Goal: Task Accomplishment & Management: Use online tool/utility

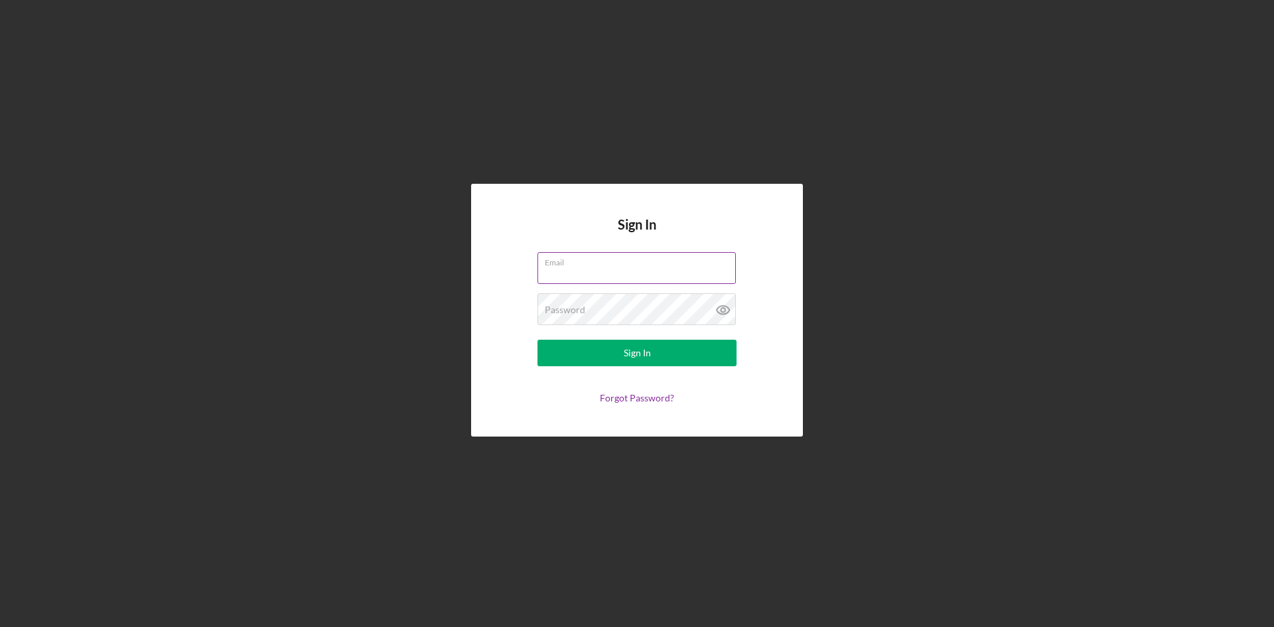
click at [602, 271] on input "Email" at bounding box center [636, 268] width 198 height 32
type input "[EMAIL_ADDRESS][DOMAIN_NAME]"
click at [624, 309] on div "Password Required" at bounding box center [636, 309] width 199 height 33
click at [537, 340] on button "Sign In" at bounding box center [636, 353] width 199 height 27
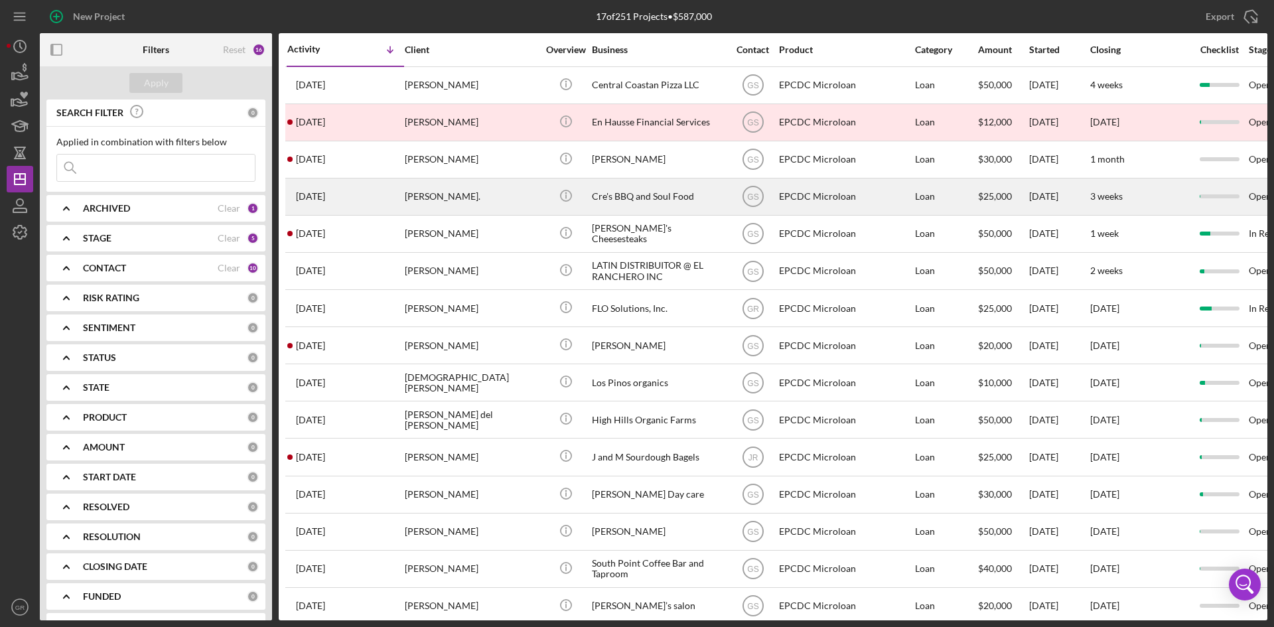
click at [608, 199] on div "Cre's BBQ and Soul Food" at bounding box center [658, 196] width 133 height 35
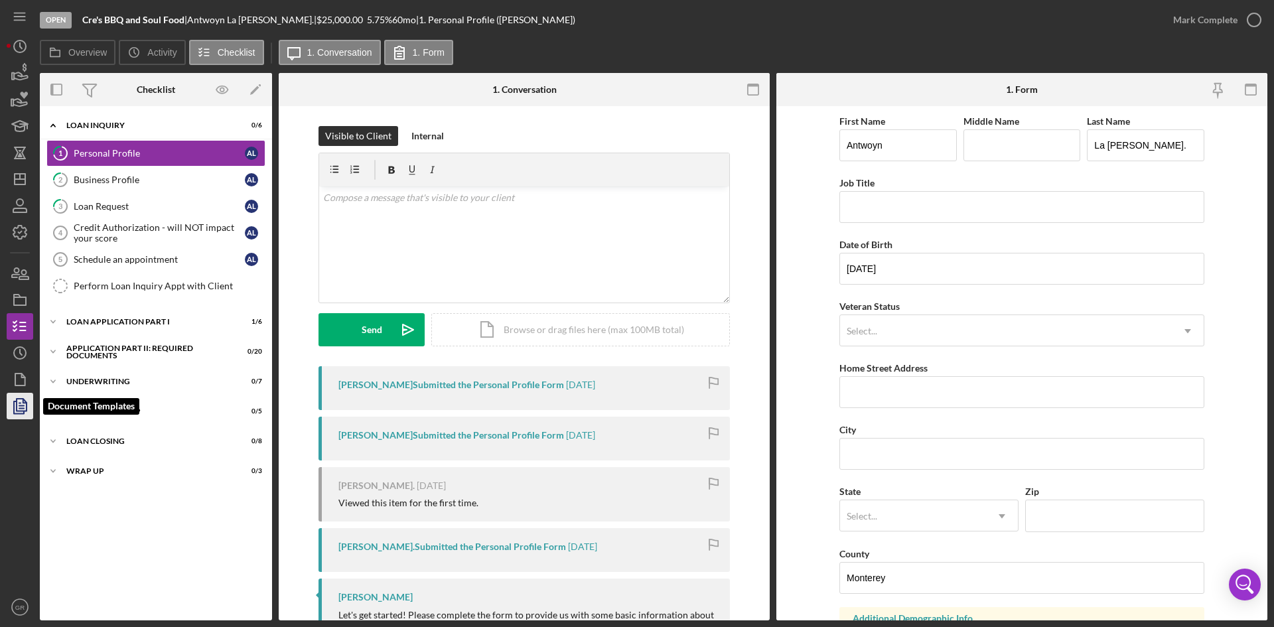
click at [22, 404] on icon "button" at bounding box center [19, 406] width 33 height 33
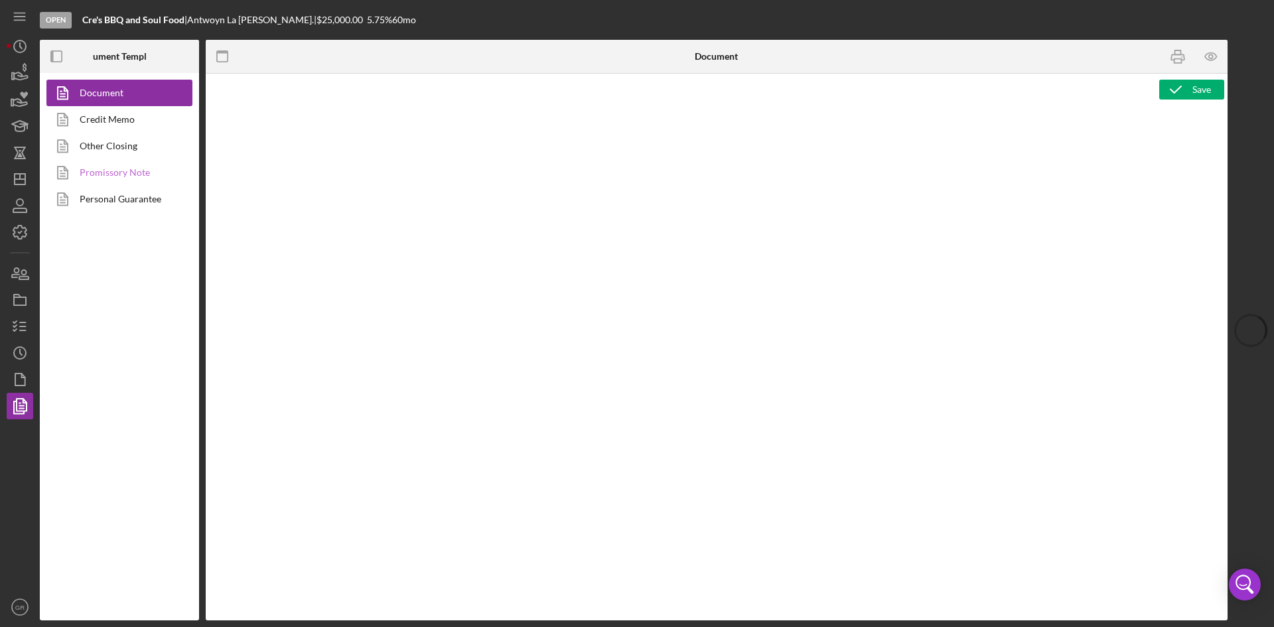
type textarea "<pre style="text-align: right"><span style="font-size: 10pt">OFFICE </span><str…"
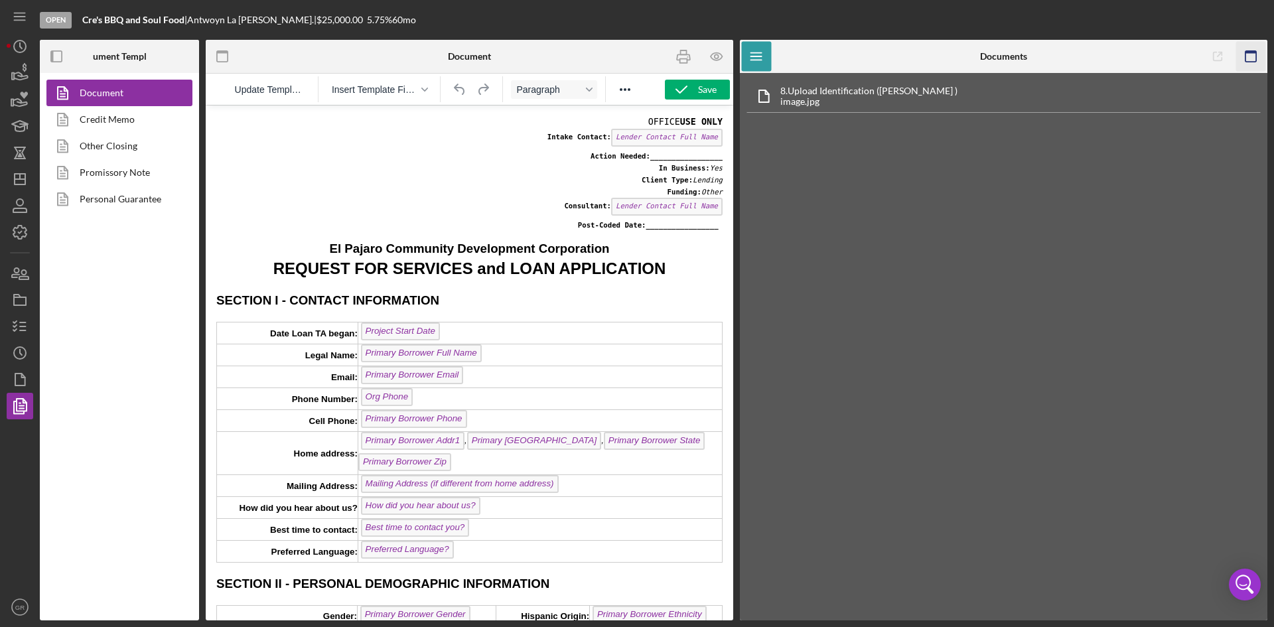
click at [1254, 62] on rect "button" at bounding box center [1250, 56] width 11 height 11
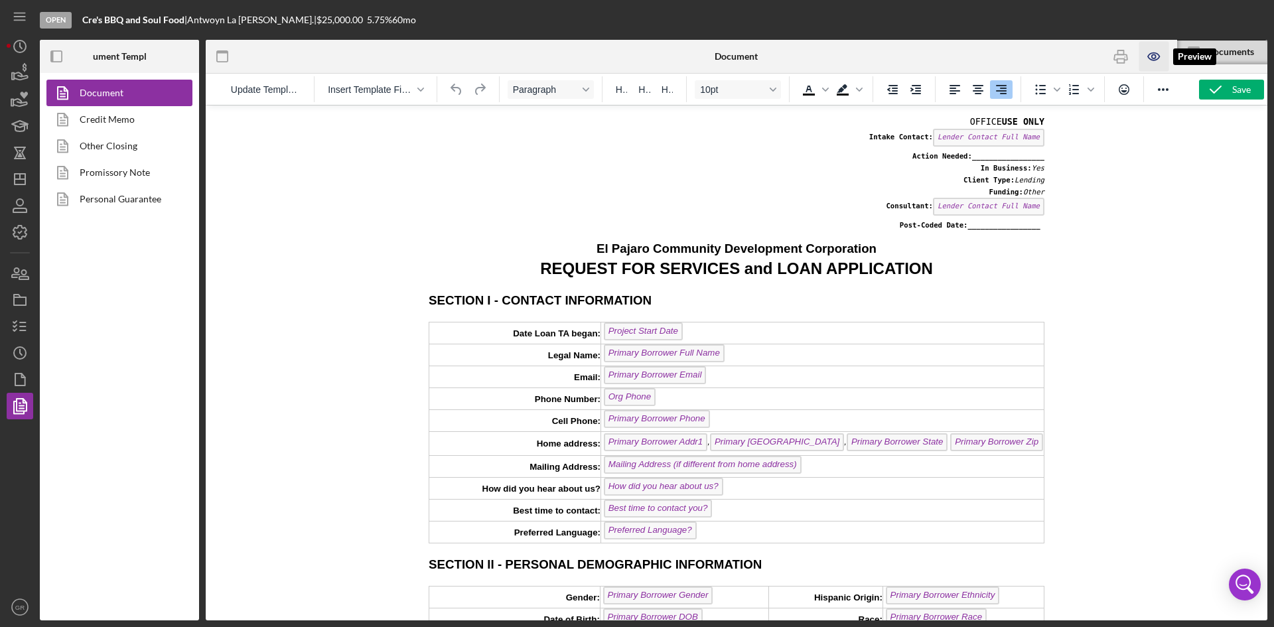
click at [1151, 50] on icon "button" at bounding box center [1154, 57] width 30 height 30
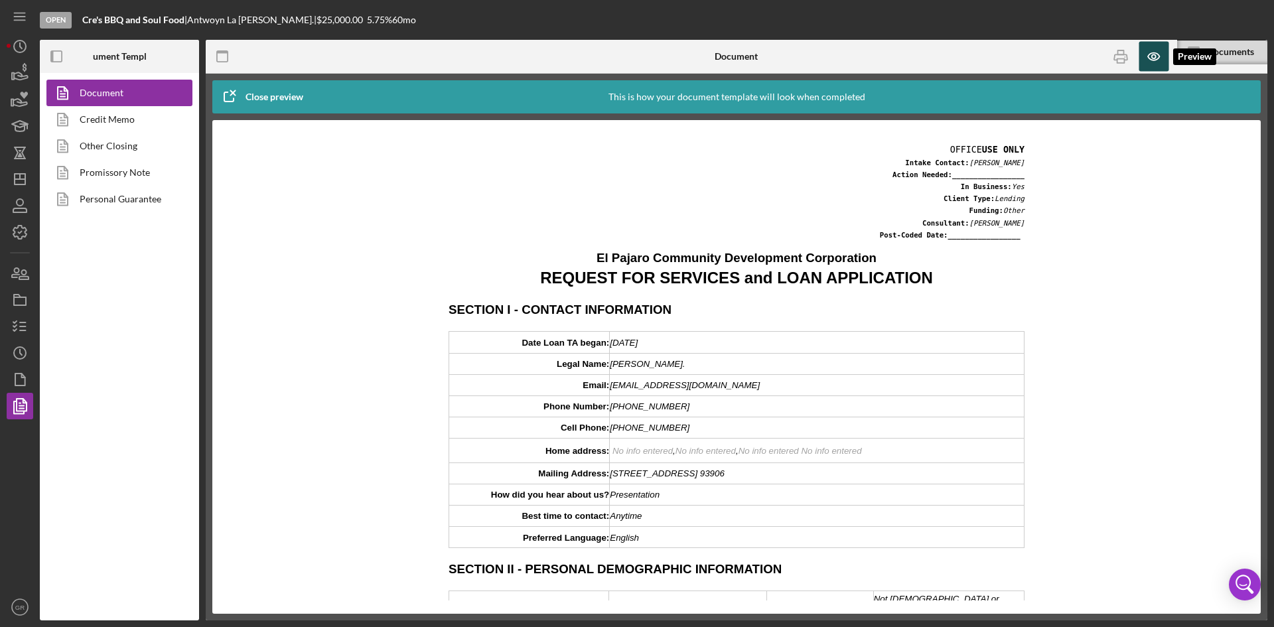
click at [1151, 50] on icon "button" at bounding box center [1154, 57] width 30 height 30
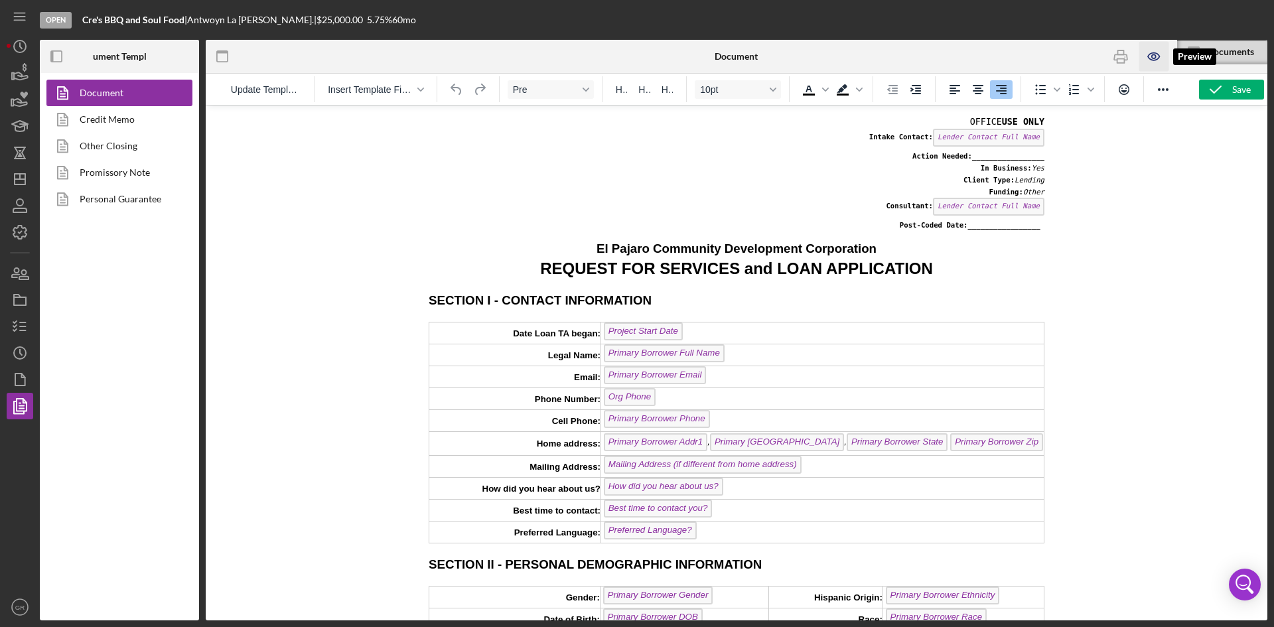
click at [1151, 50] on icon "button" at bounding box center [1154, 57] width 30 height 30
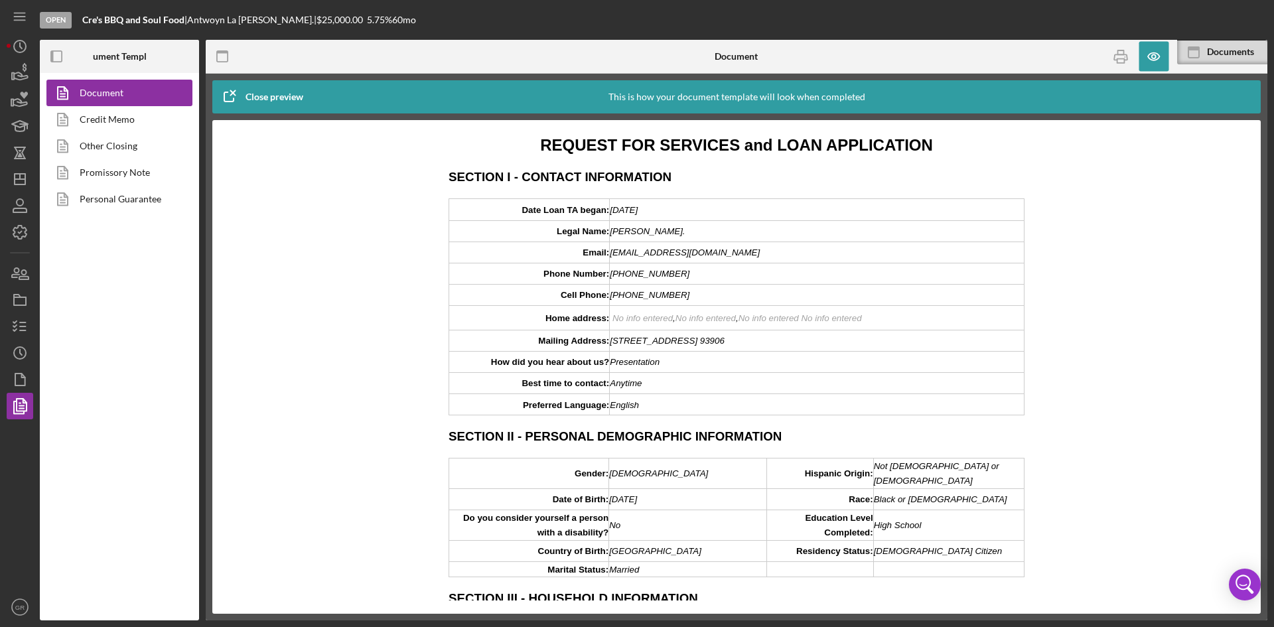
scroll to position [199, 0]
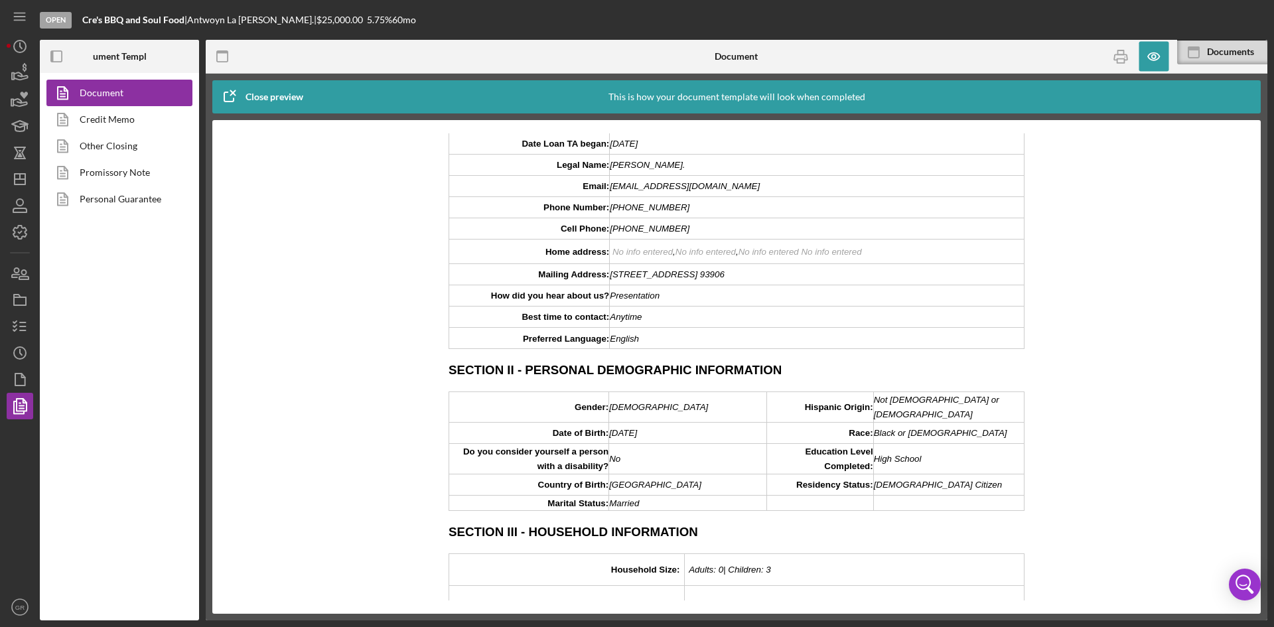
drag, startPoint x: 790, startPoint y: 275, endPoint x: 611, endPoint y: 281, distance: 179.3
click at [611, 281] on div "[STREET_ADDRESS] 93906" at bounding box center [817, 274] width 414 height 15
copy span "[STREET_ADDRESS] 93906"
click at [657, 255] on span "No info entered" at bounding box center [642, 252] width 60 height 10
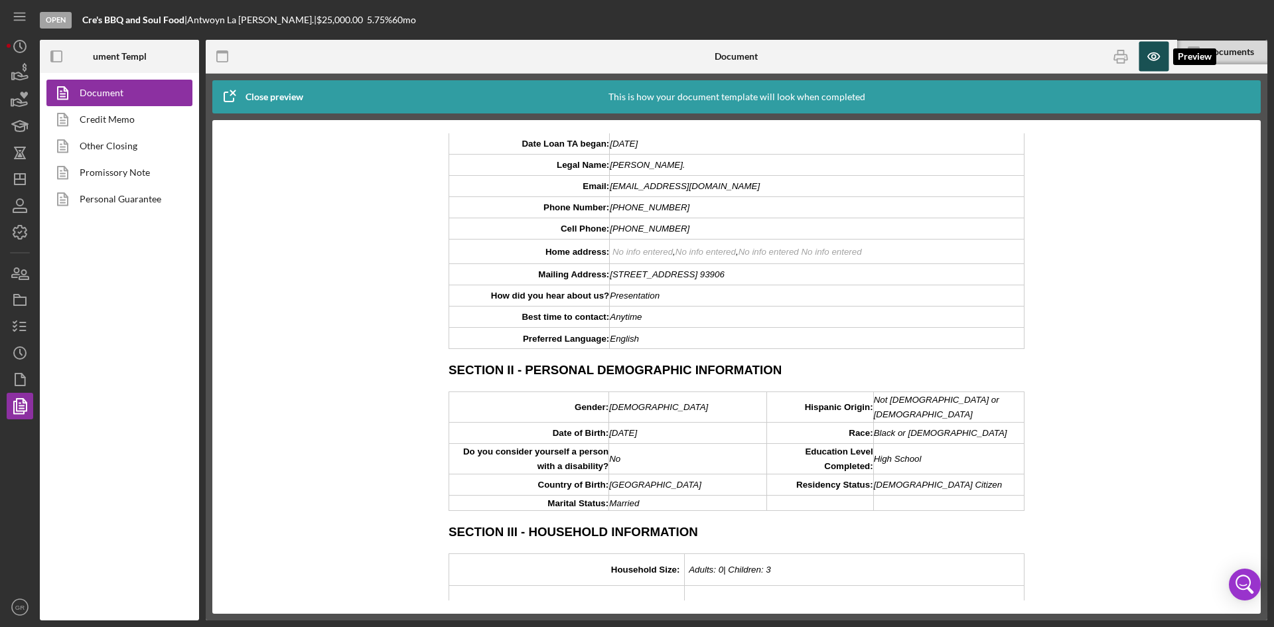
click at [1156, 57] on icon "button" at bounding box center [1154, 57] width 30 height 30
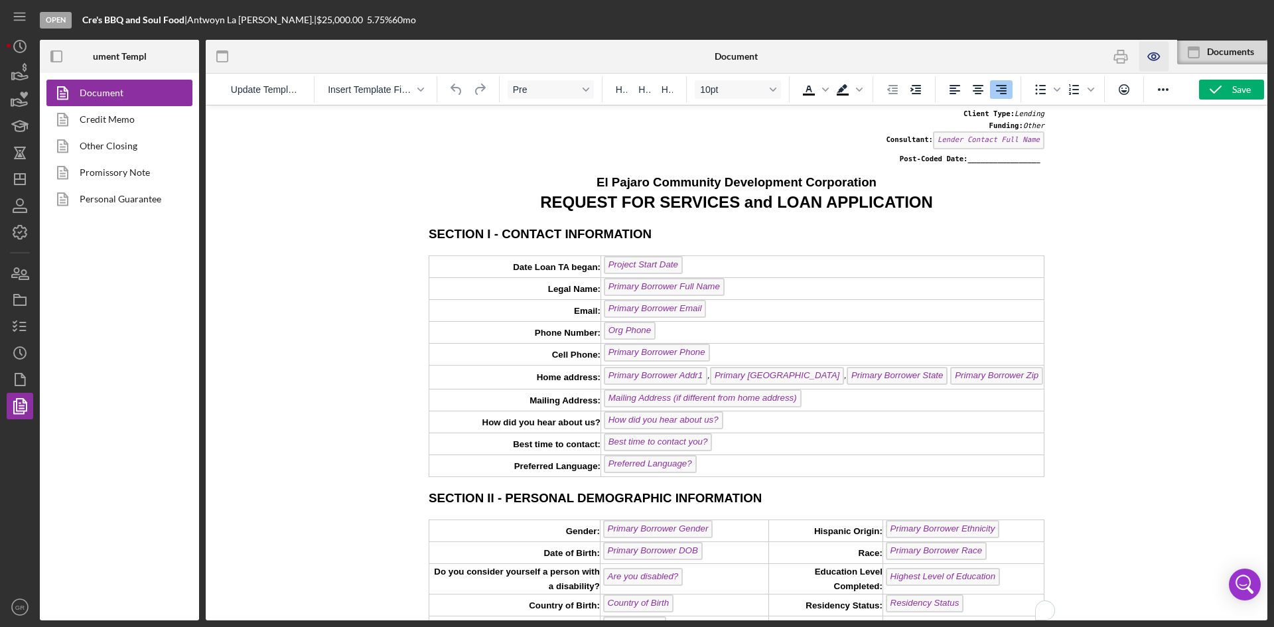
scroll to position [66, 0]
click at [1151, 60] on icon "button" at bounding box center [1153, 56] width 11 height 7
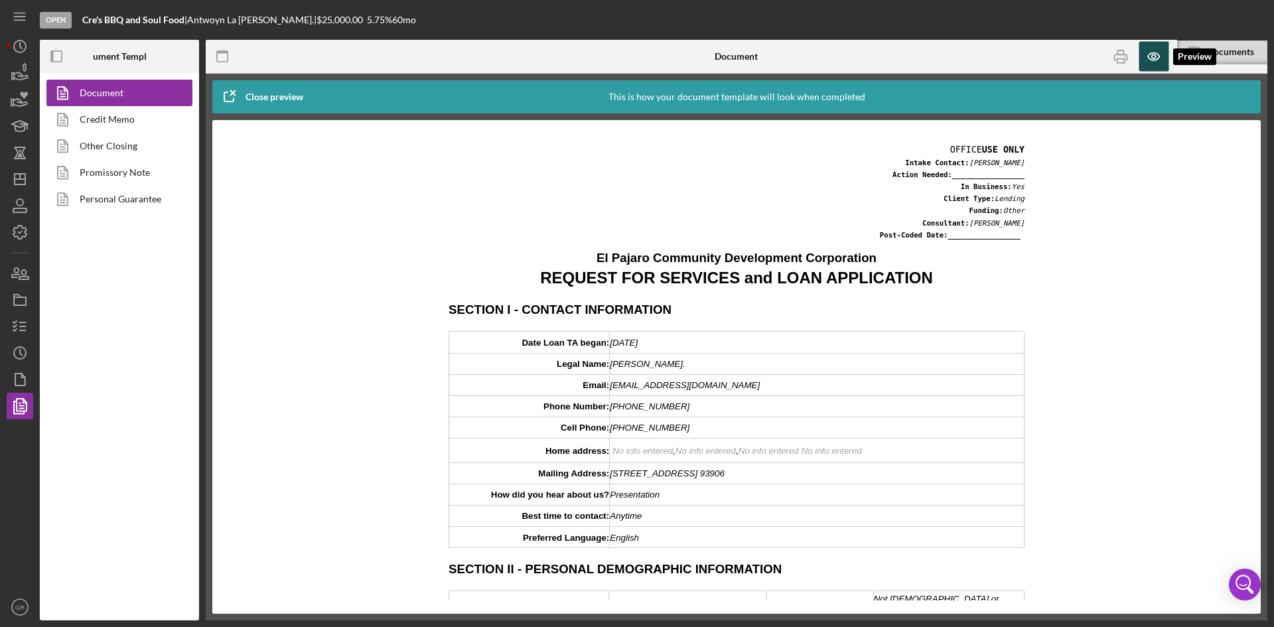
click at [1151, 56] on icon "button" at bounding box center [1154, 57] width 30 height 30
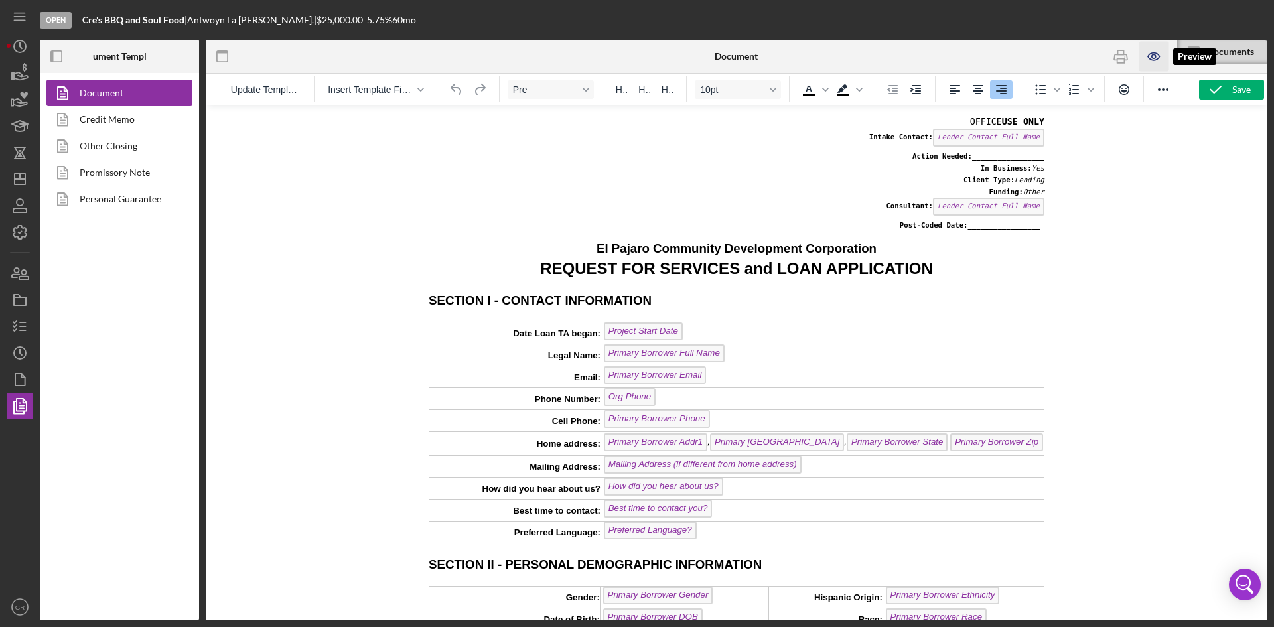
scroll to position [0, 0]
click at [1012, 443] on td "Primary Borrower Addr1 , Primary [GEOGRAPHIC_DATA] , Primary [GEOGRAPHIC_DATA] …" at bounding box center [822, 443] width 443 height 24
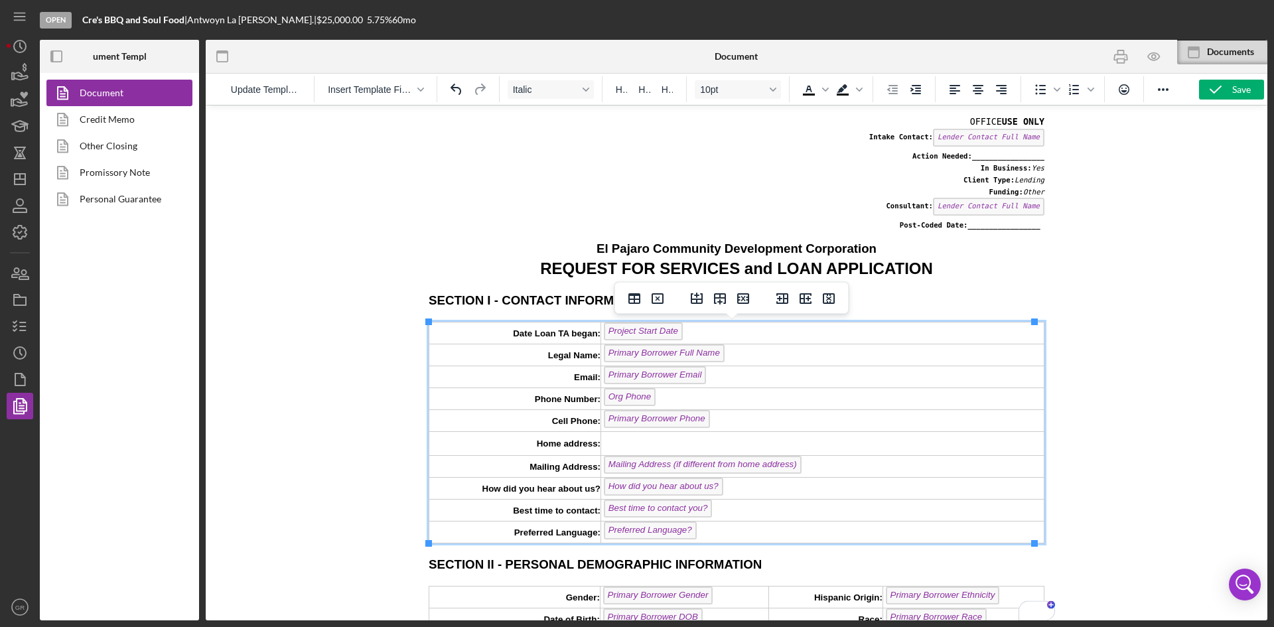
click at [676, 447] on td "To enrich screen reader interactions, please activate Accessibility in Grammarl…" at bounding box center [822, 443] width 443 height 24
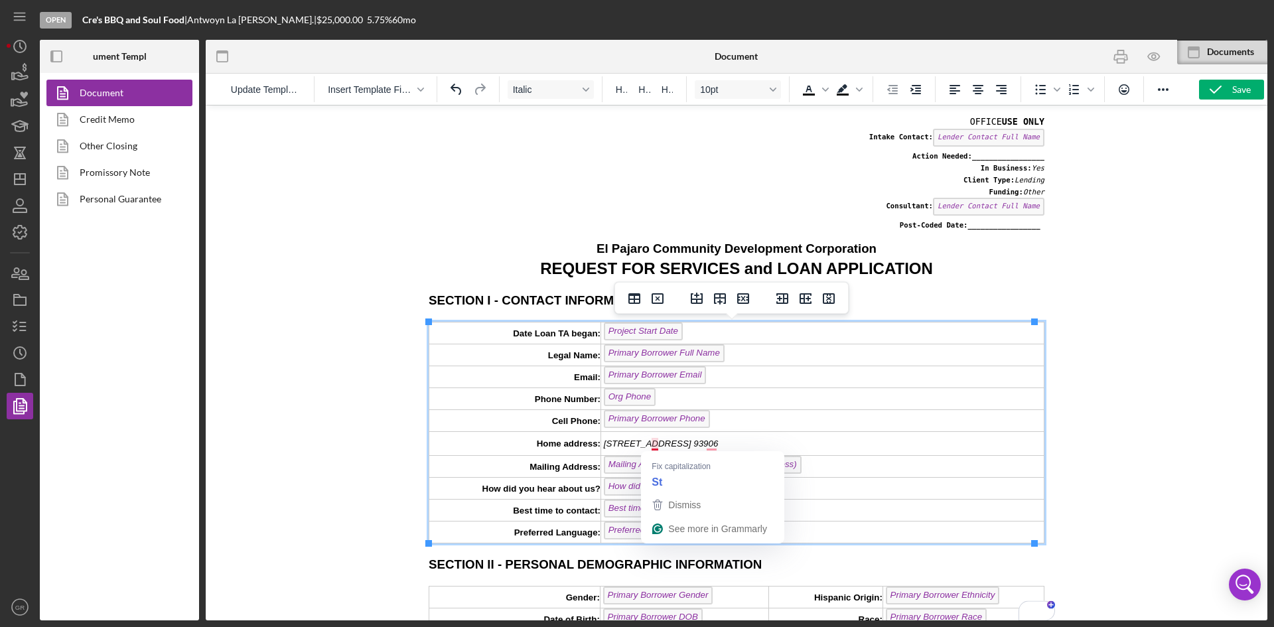
click at [654, 446] on span "[STREET_ADDRESS] 93906" at bounding box center [661, 444] width 115 height 10
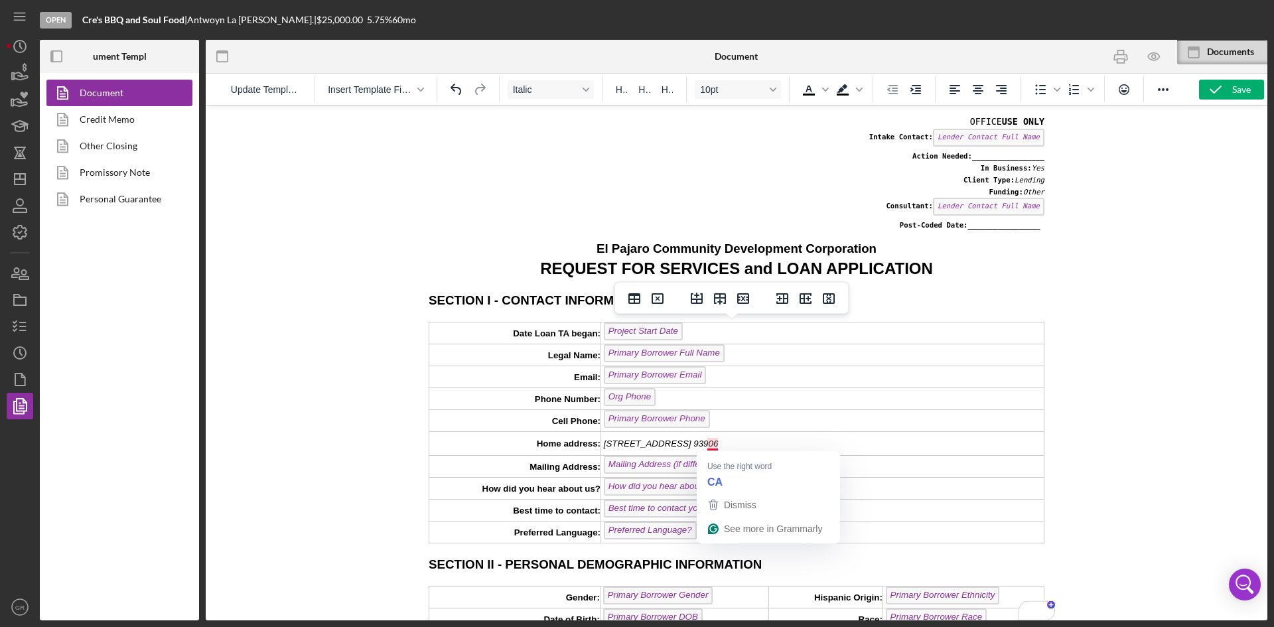
click at [711, 447] on span "[STREET_ADDRESS] 93906" at bounding box center [661, 444] width 115 height 10
click at [695, 439] on span "[STREET_ADDRESS] 93906" at bounding box center [661, 444] width 115 height 10
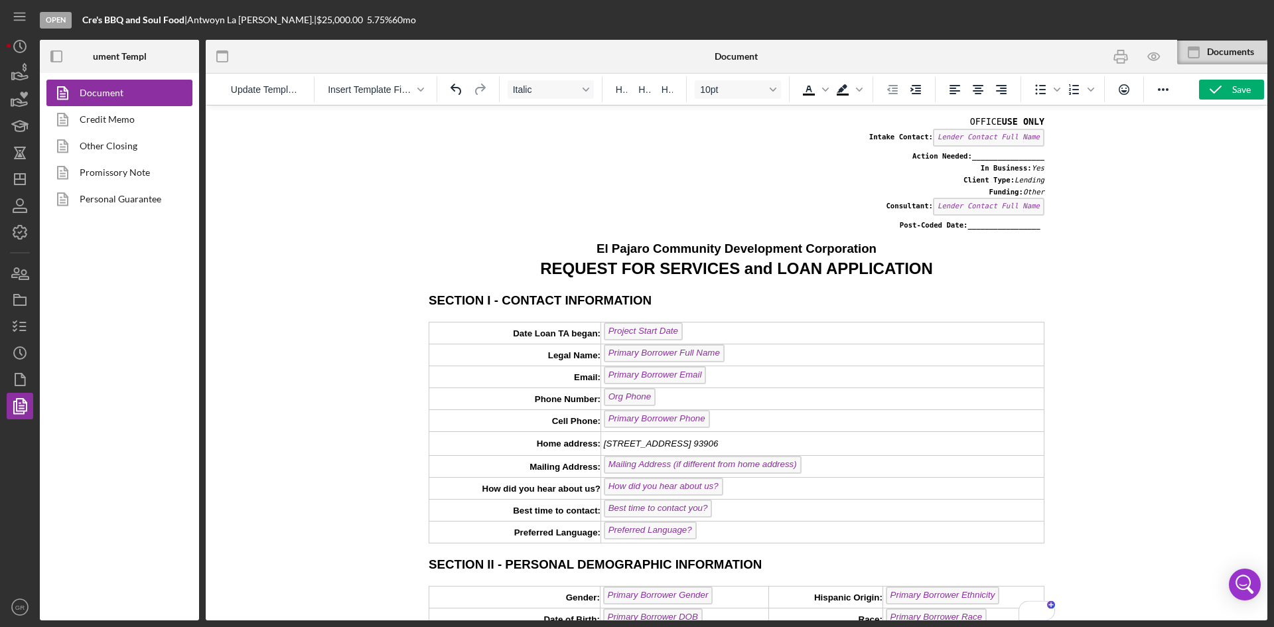
click at [798, 443] on td "[STREET_ADDRESS] 93906" at bounding box center [822, 443] width 443 height 24
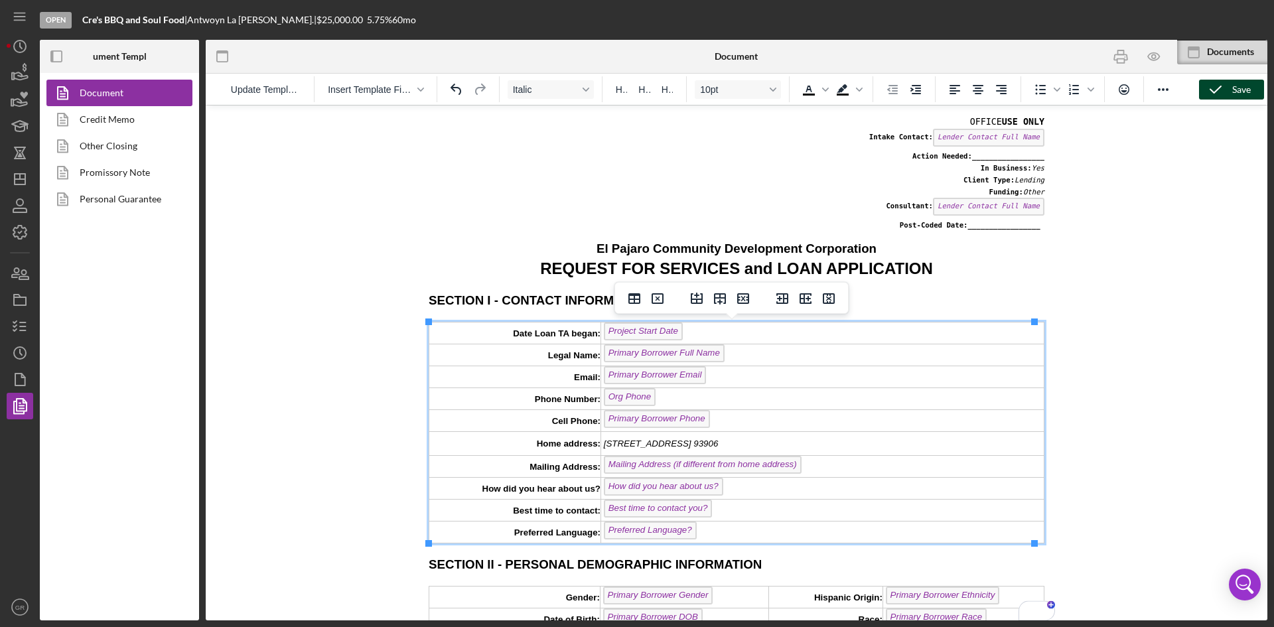
click at [1217, 93] on icon "button" at bounding box center [1215, 89] width 33 height 33
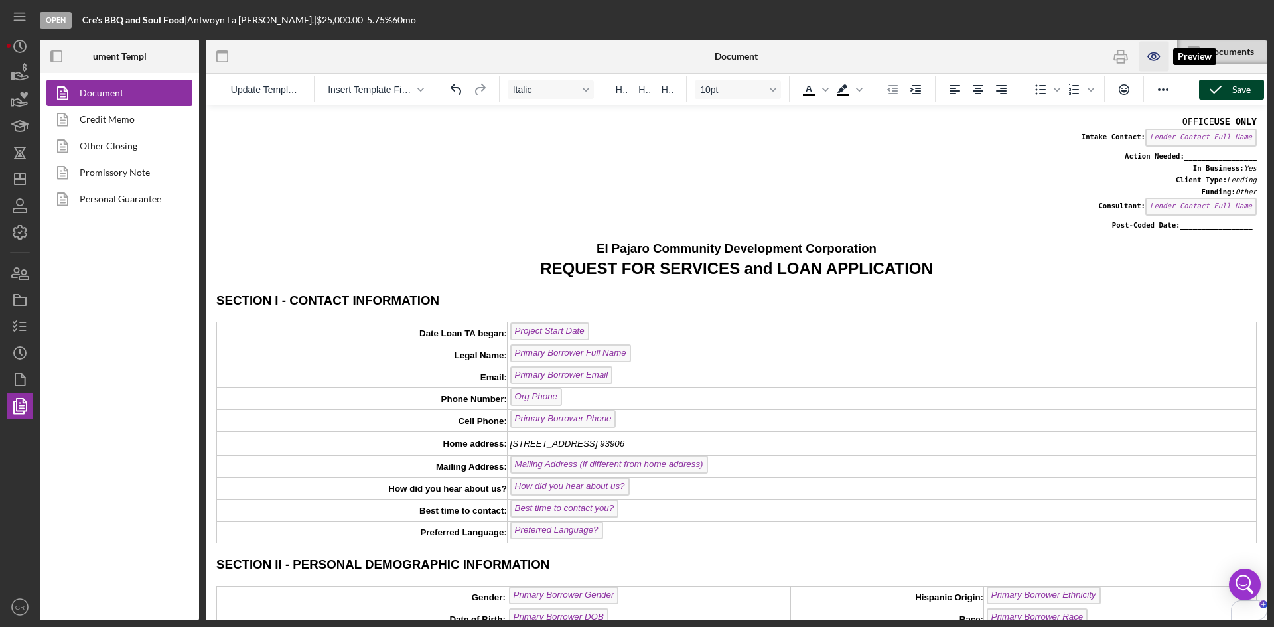
click at [1159, 57] on icon "button" at bounding box center [1153, 56] width 11 height 7
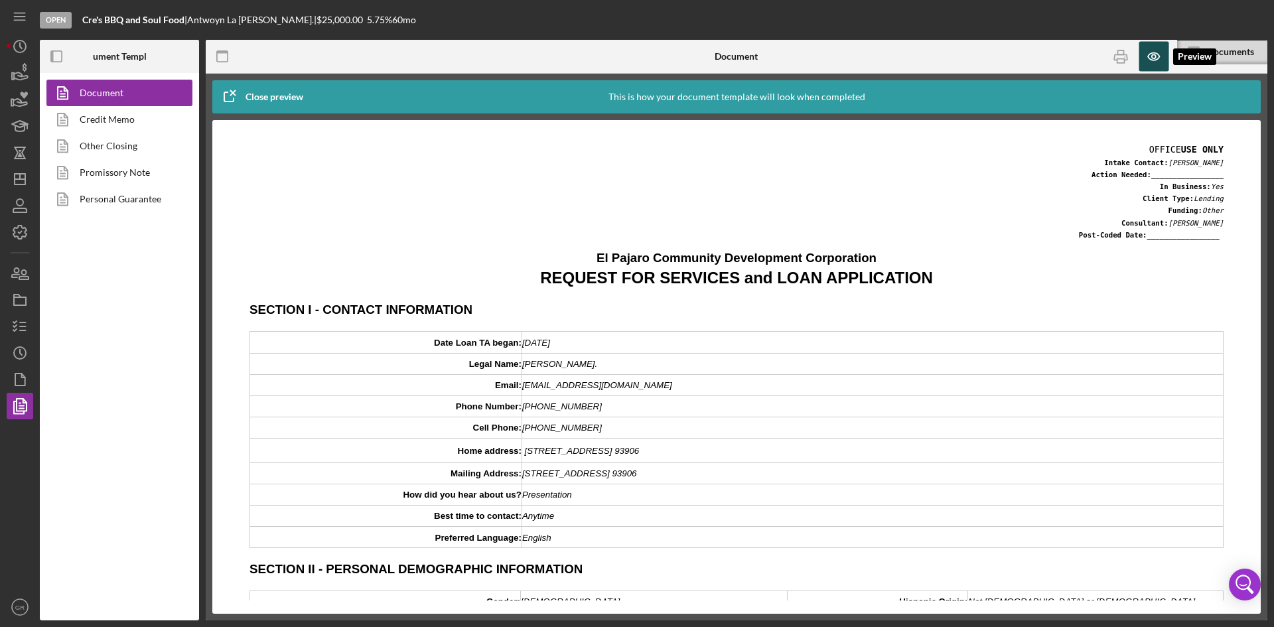
click at [1159, 57] on icon "button" at bounding box center [1153, 56] width 11 height 7
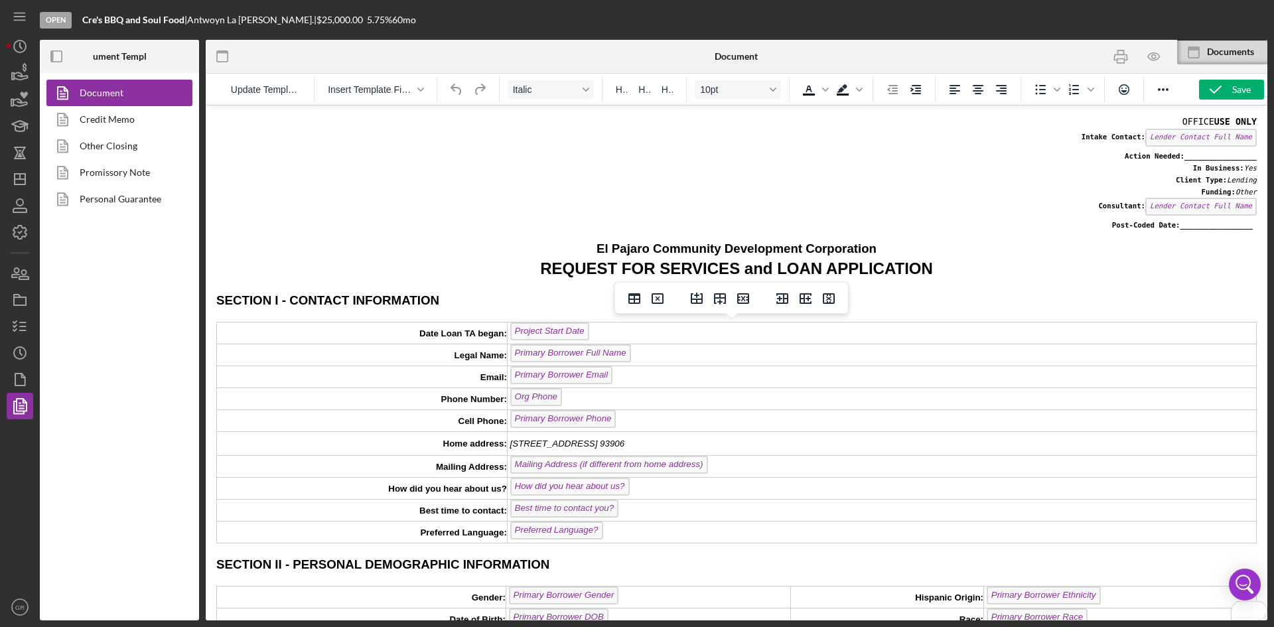
click at [786, 466] on div "Mailing Address (if different from home address)" at bounding box center [882, 466] width 748 height 21
click at [669, 466] on div "To enrich screen reader interactions, please activate Accessibility in Grammarl…" at bounding box center [882, 466] width 748 height 15
click at [616, 472] on em "[STREET_ADDRESS] 93906" at bounding box center [566, 466] width 117 height 11
click at [559, 466] on span "[STREET_ADDRESS] 93906" at bounding box center [567, 467] width 115 height 10
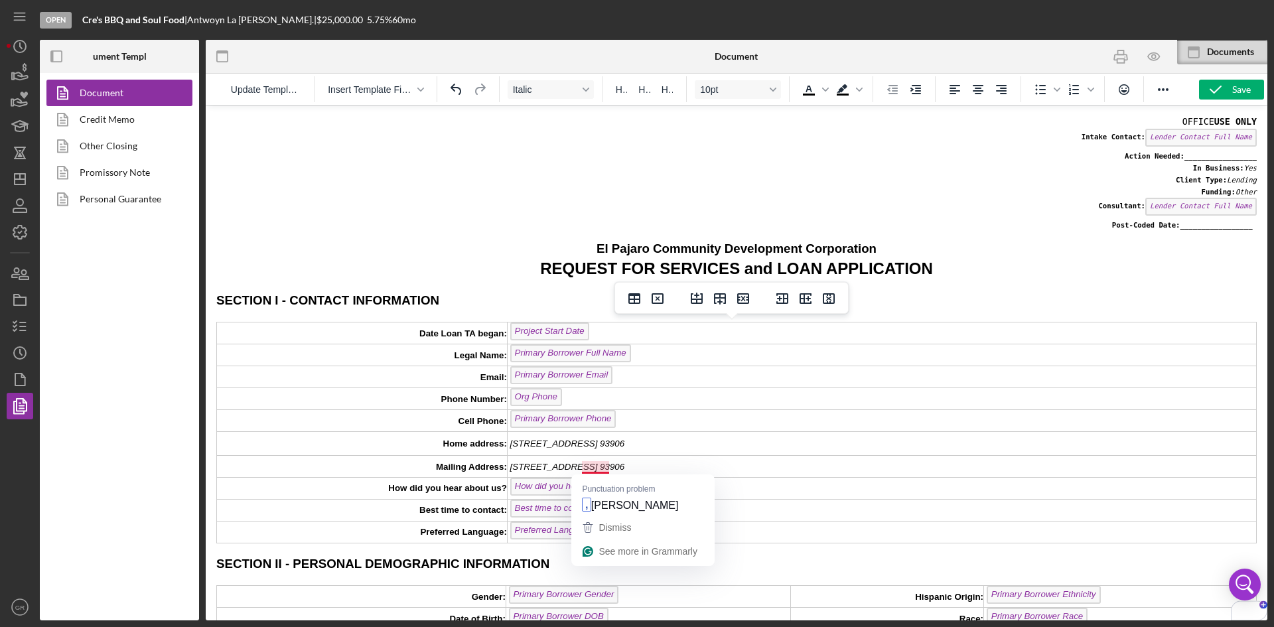
click at [604, 467] on span "[STREET_ADDRESS] 93906" at bounding box center [567, 467] width 115 height 10
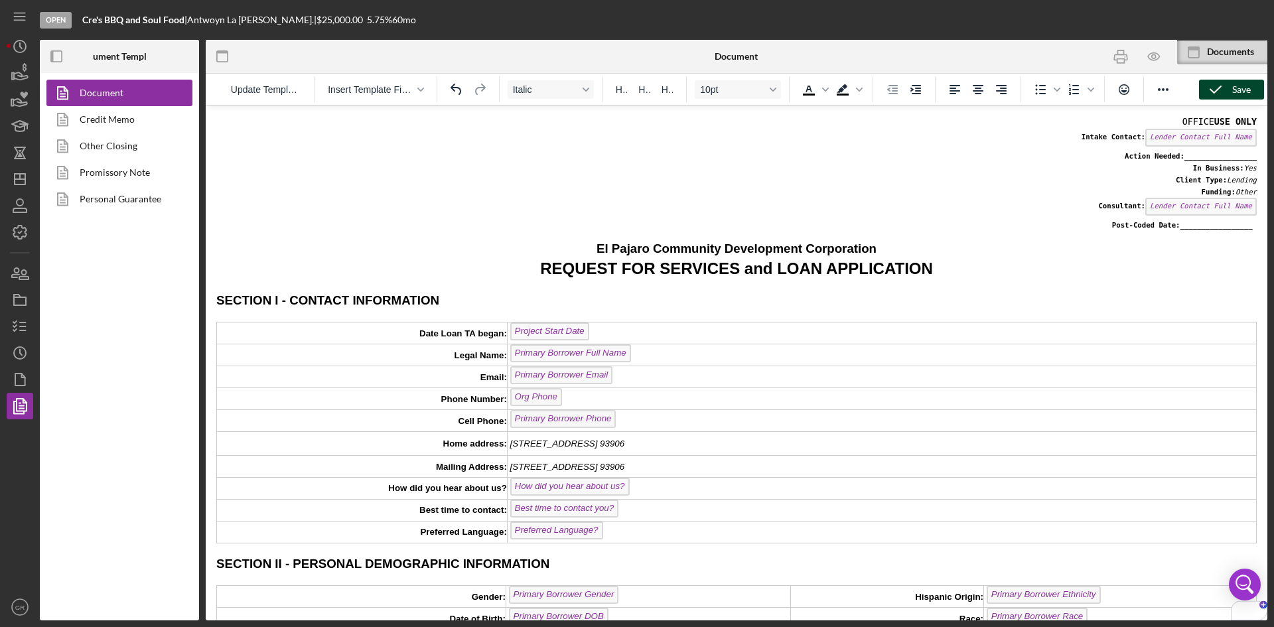
click at [1217, 91] on icon "button" at bounding box center [1215, 89] width 33 height 33
click at [1143, 56] on icon "button" at bounding box center [1154, 57] width 30 height 30
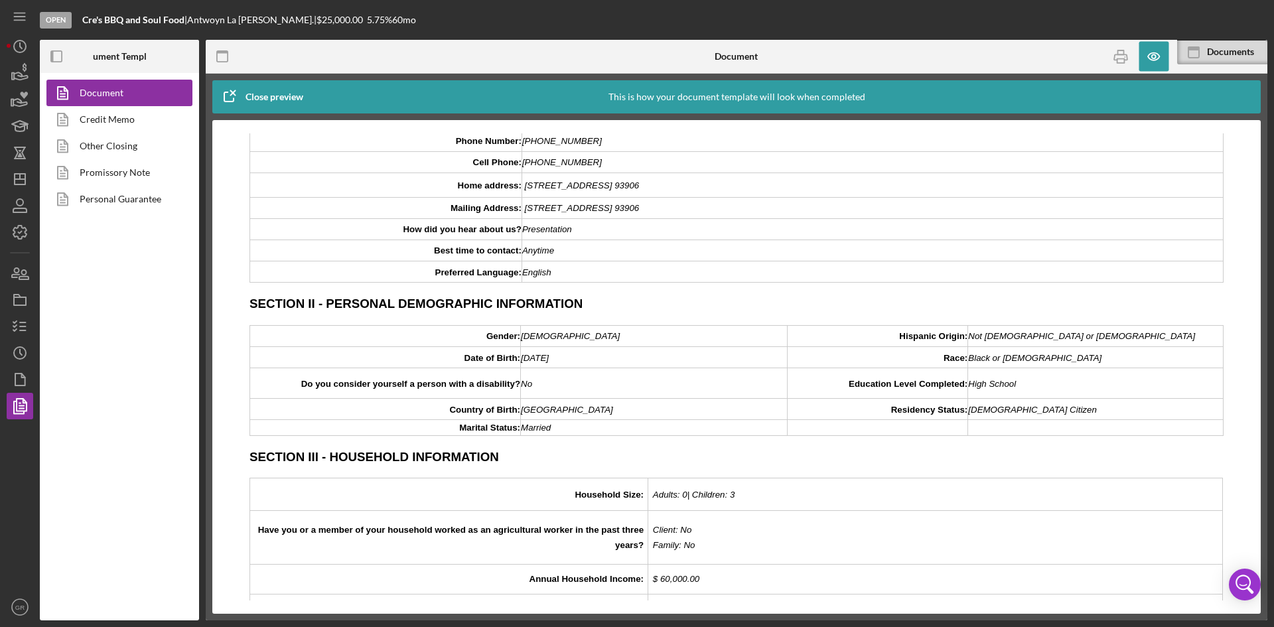
scroll to position [464, 0]
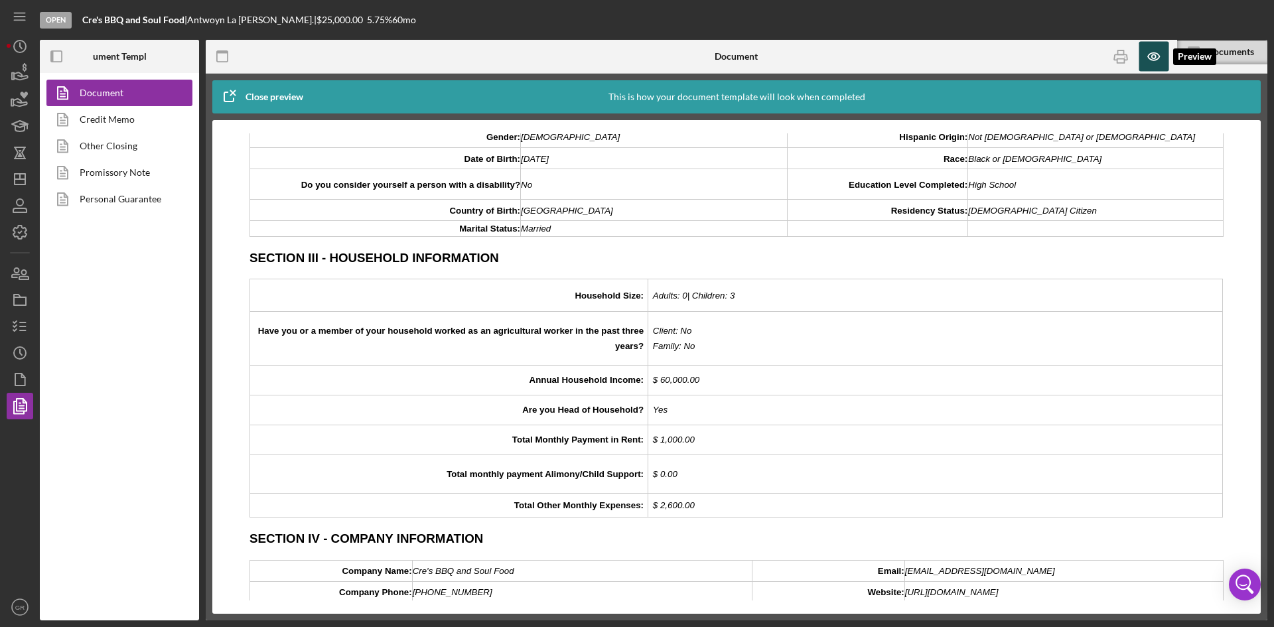
click at [1141, 56] on icon "button" at bounding box center [1154, 57] width 30 height 30
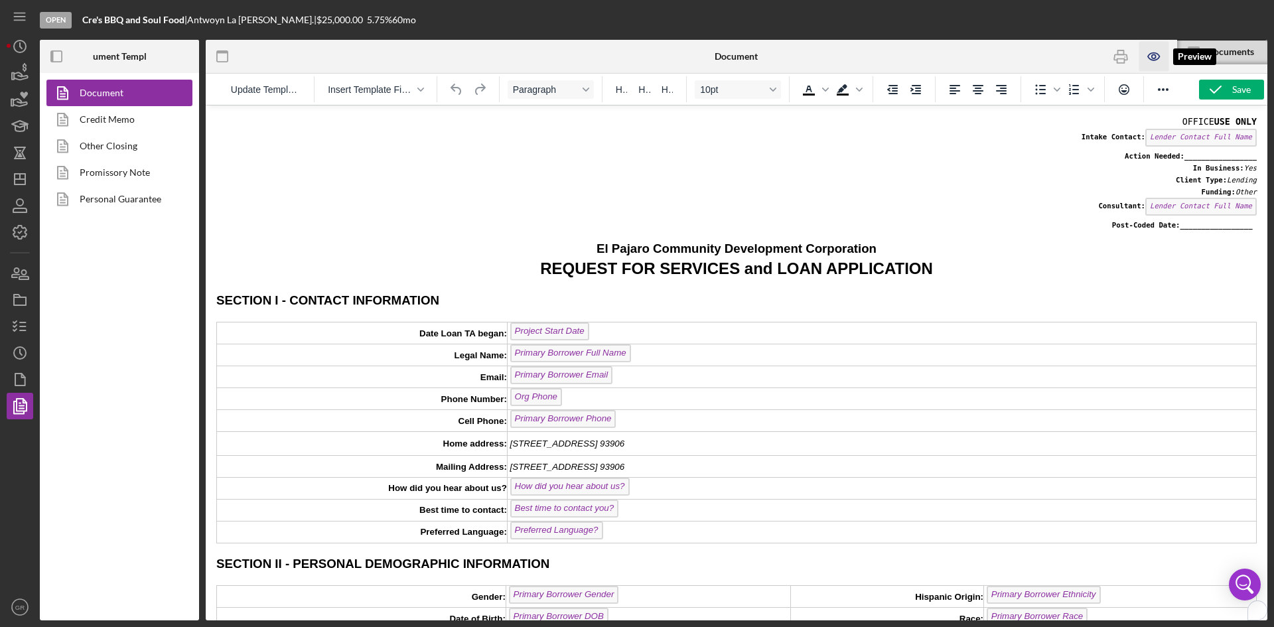
scroll to position [0, 0]
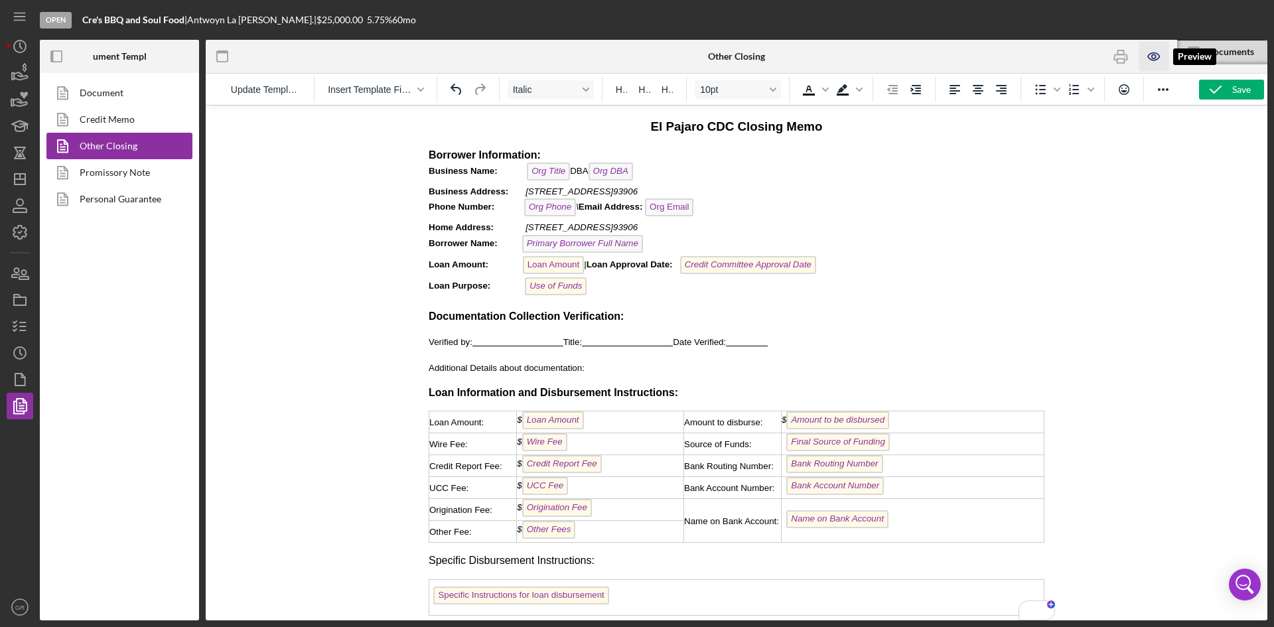
click at [1158, 62] on icon "button" at bounding box center [1154, 57] width 30 height 30
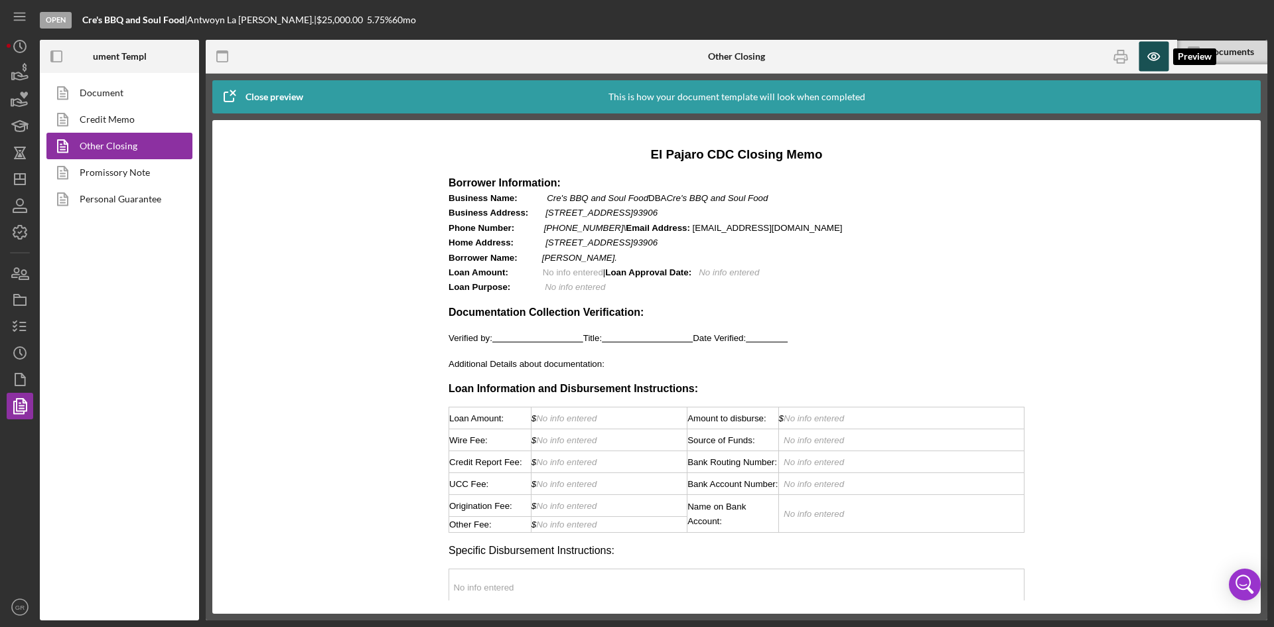
click at [1158, 62] on icon "button" at bounding box center [1154, 57] width 30 height 30
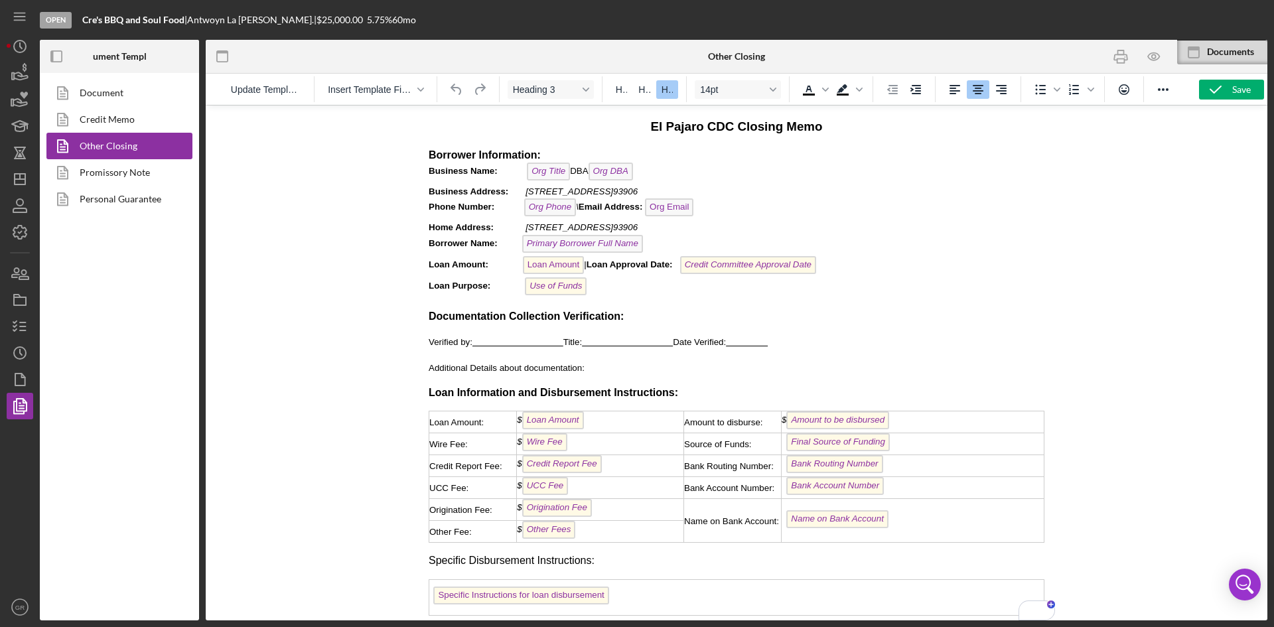
click at [649, 240] on p "Borrower Information: Business Name: Org Title DBA Org DBA Business Address: 16…" at bounding box center [737, 223] width 616 height 151
click at [1160, 62] on icon "button" at bounding box center [1154, 57] width 30 height 30
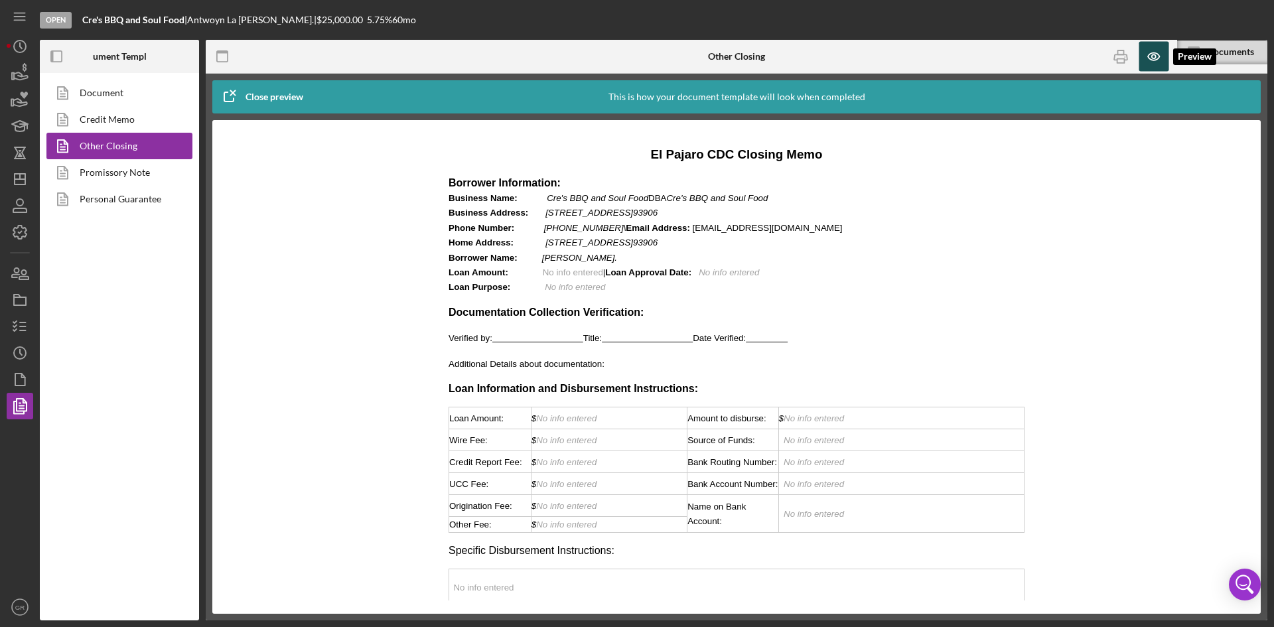
click at [1160, 62] on icon "button" at bounding box center [1154, 57] width 30 height 30
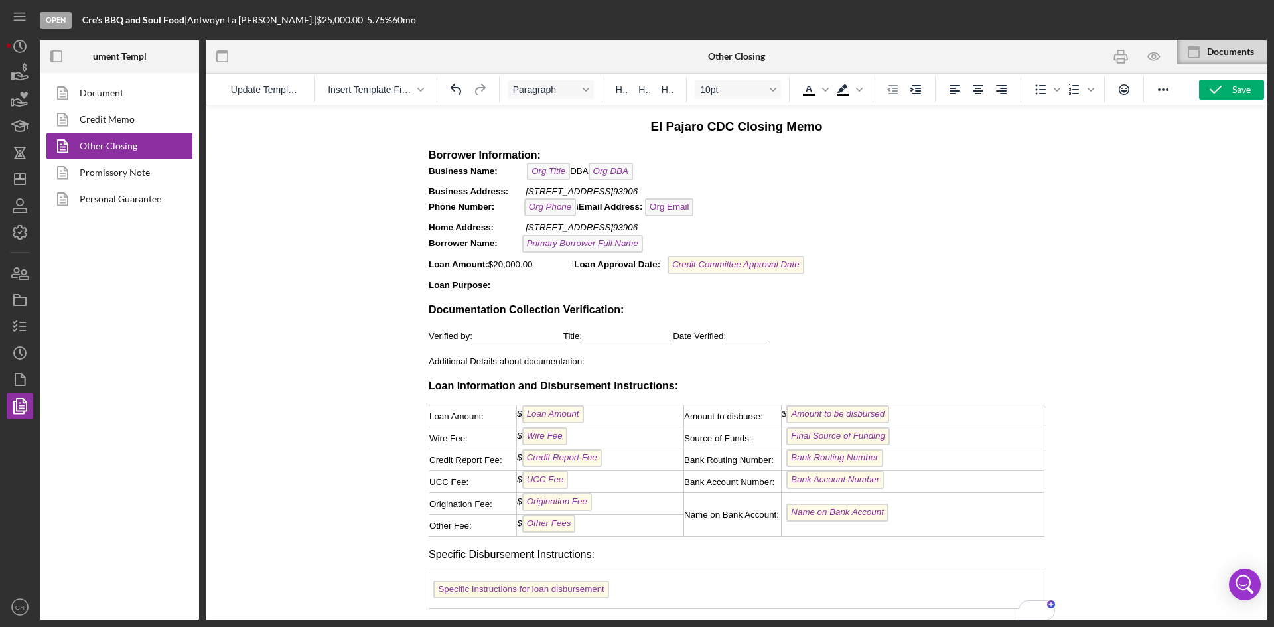
click at [529, 285] on p "Borrower Information: Business Name: Org Title DBA Org DBA Business Address: [S…" at bounding box center [737, 220] width 616 height 145
click at [515, 333] on span "To enrich screen reader interactions, please activate Accessibility in Grammarl…" at bounding box center [517, 336] width 91 height 10
click at [513, 334] on span "To enrich screen reader interactions, please activate Accessibility in Grammarl…" at bounding box center [517, 336] width 91 height 10
click at [786, 332] on span "To enrich screen reader interactions, please activate Accessibility in Grammarl…" at bounding box center [765, 336] width 42 height 10
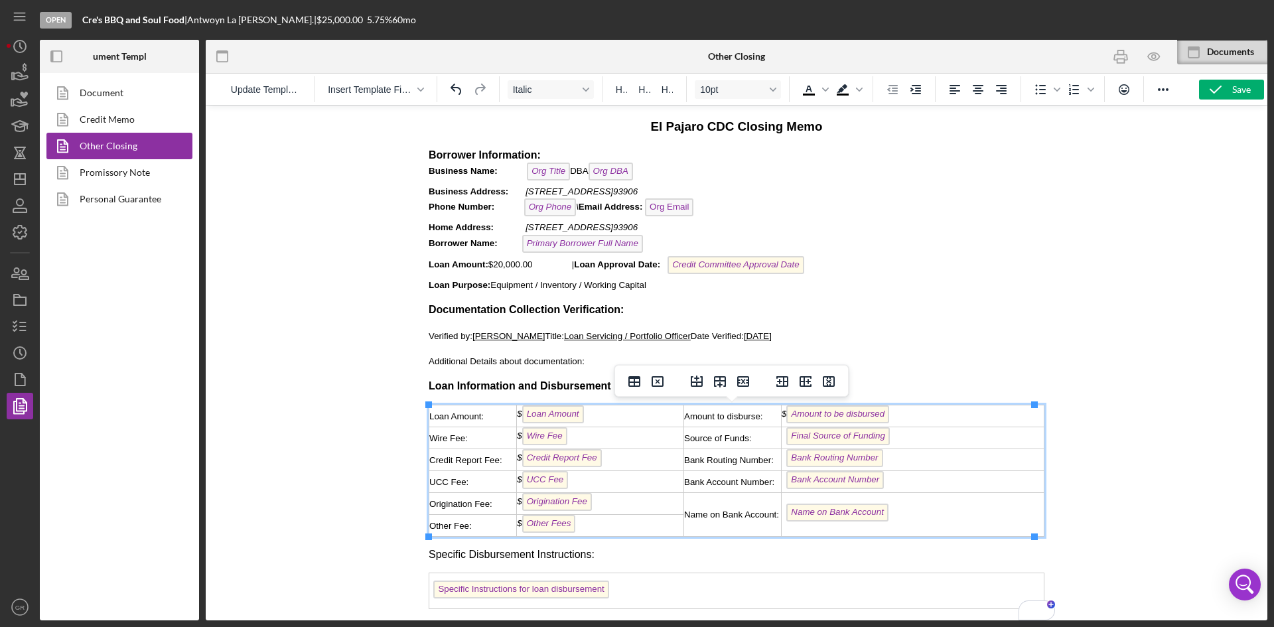
click at [626, 422] on div "$ Loan Amount ﻿" at bounding box center [600, 415] width 167 height 21
click at [618, 486] on div "$ UCC Fee ﻿" at bounding box center [600, 481] width 167 height 21
click at [626, 506] on div "$ Origination Fee" at bounding box center [600, 503] width 167 height 21
click at [597, 524] on div "$ Other Fees" at bounding box center [600, 525] width 167 height 21
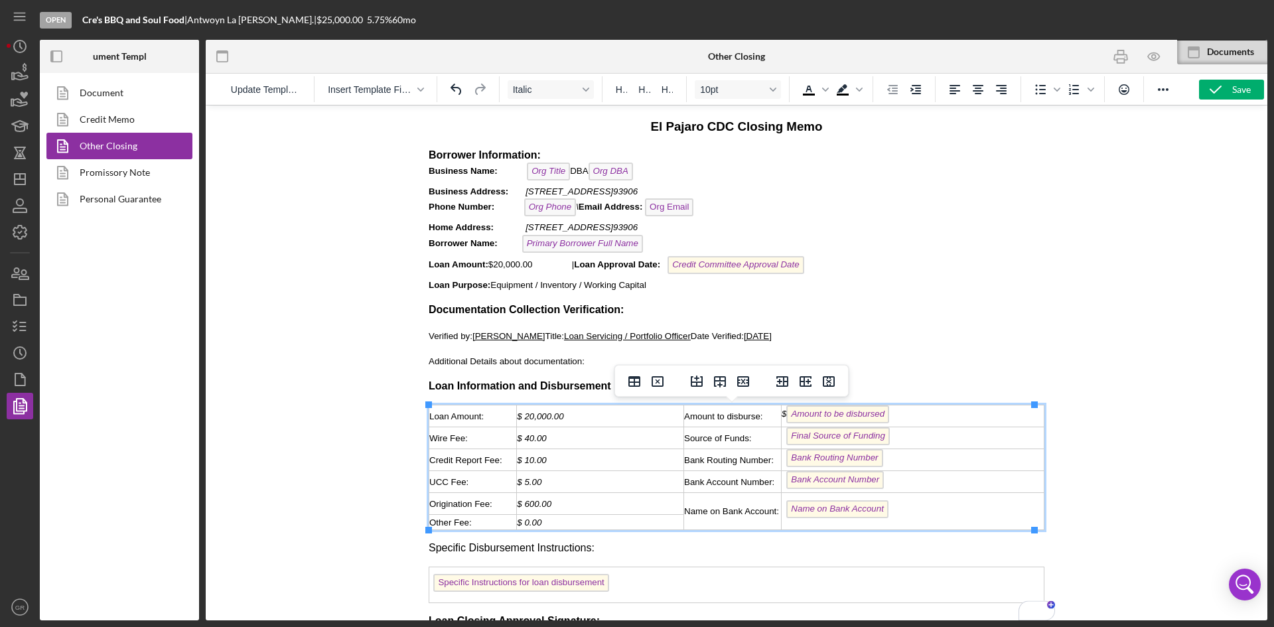
click at [917, 412] on div "$ Amount to be disbursed ﻿" at bounding box center [913, 415] width 262 height 21
click at [915, 440] on div "Final Source of Funding" at bounding box center [913, 437] width 262 height 21
click at [916, 455] on div "Bank Routing Number ﻿" at bounding box center [913, 459] width 262 height 21
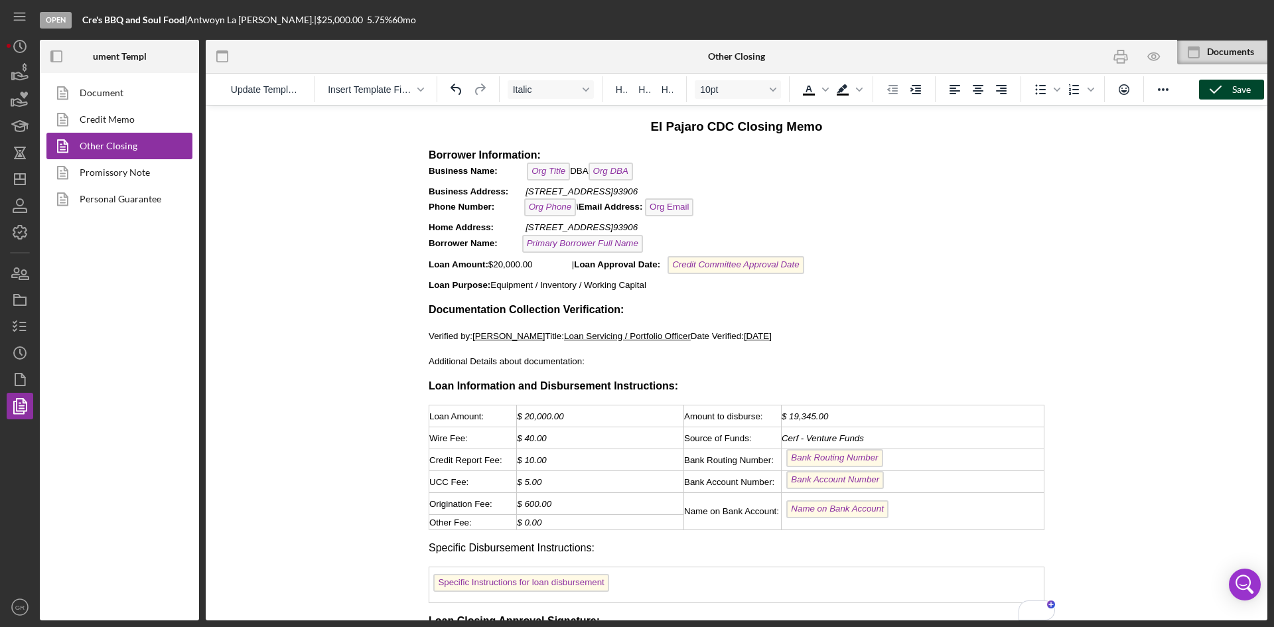
click at [1231, 96] on button "Save" at bounding box center [1231, 90] width 65 height 20
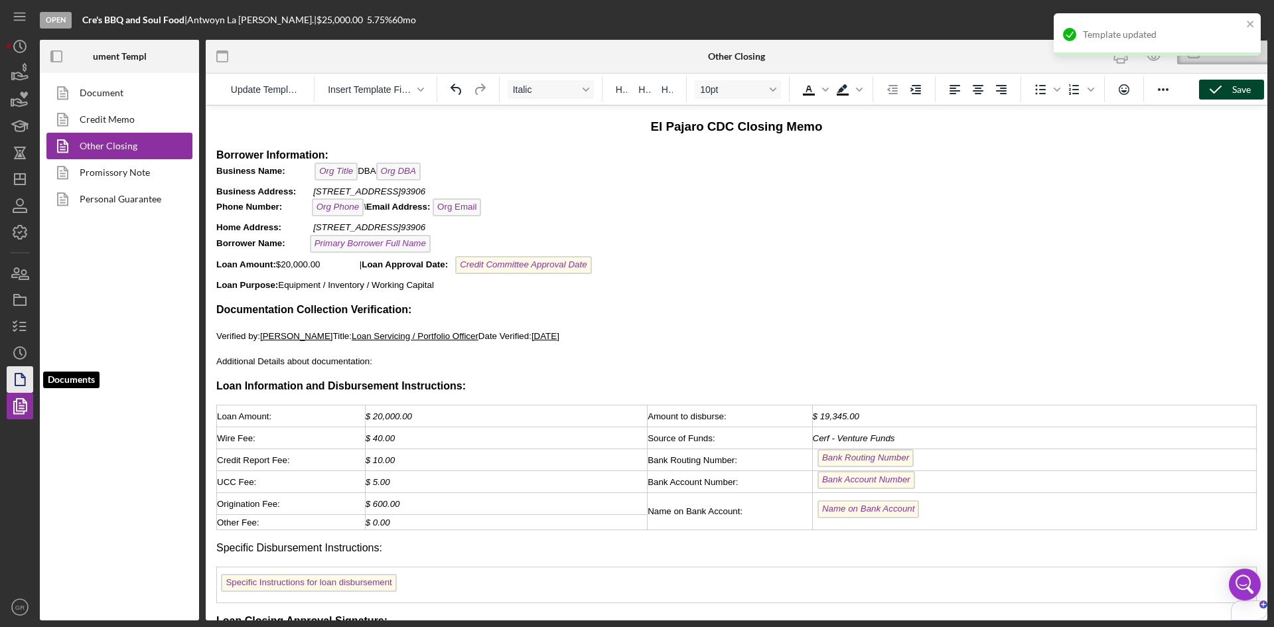
click at [21, 371] on icon "button" at bounding box center [19, 379] width 33 height 33
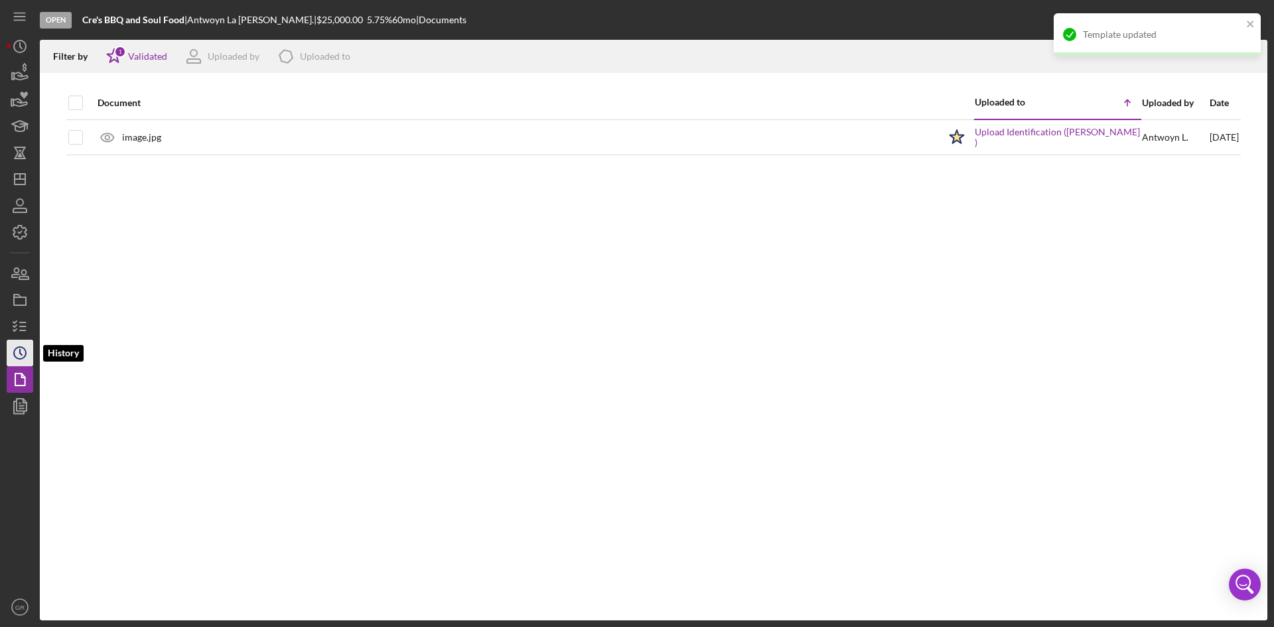
click at [22, 355] on polyline "button" at bounding box center [21, 352] width 2 height 5
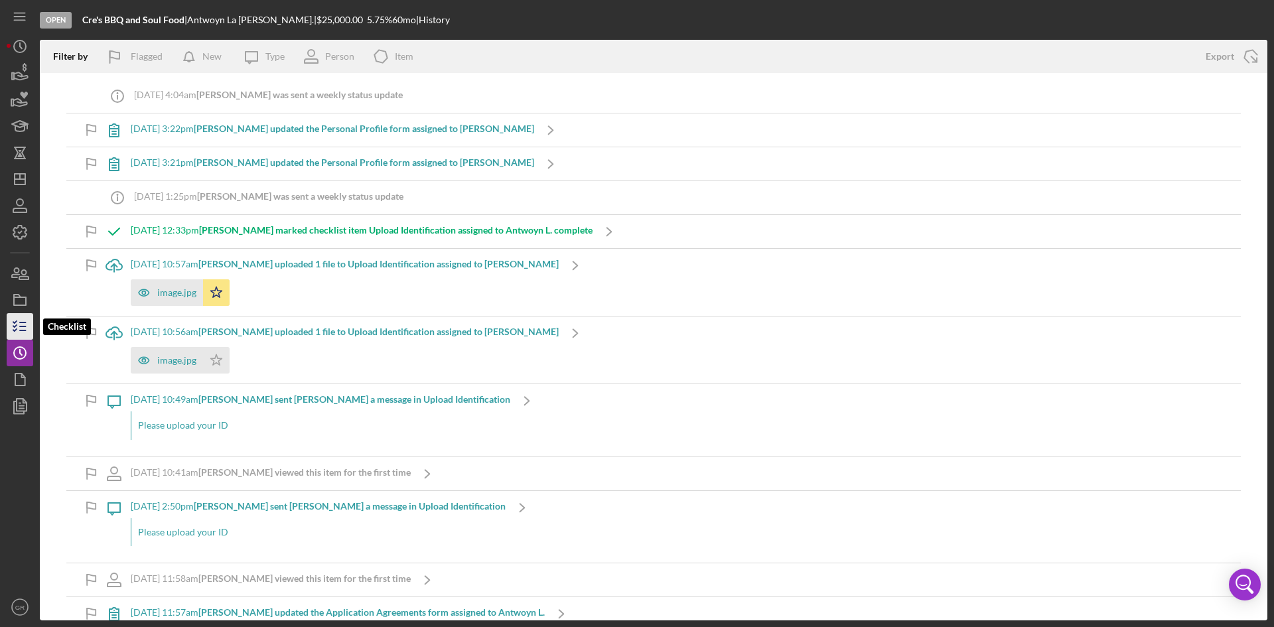
click at [18, 326] on icon "button" at bounding box center [19, 326] width 33 height 33
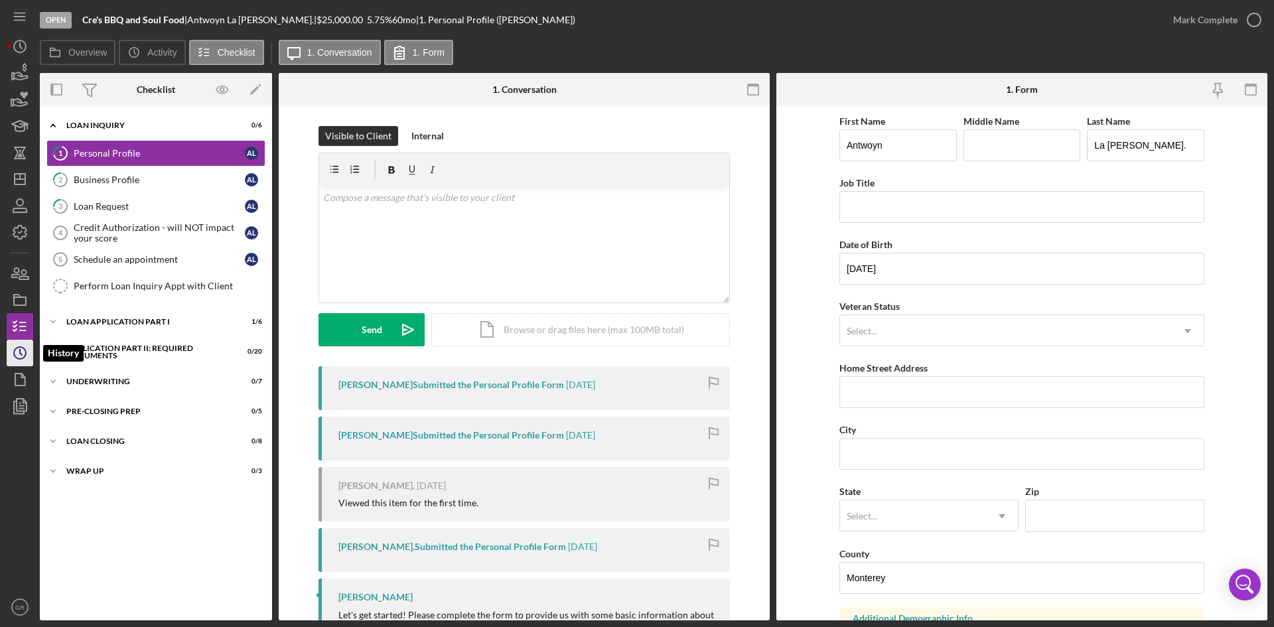
click at [21, 364] on icon "Icon/History" at bounding box center [19, 352] width 33 height 33
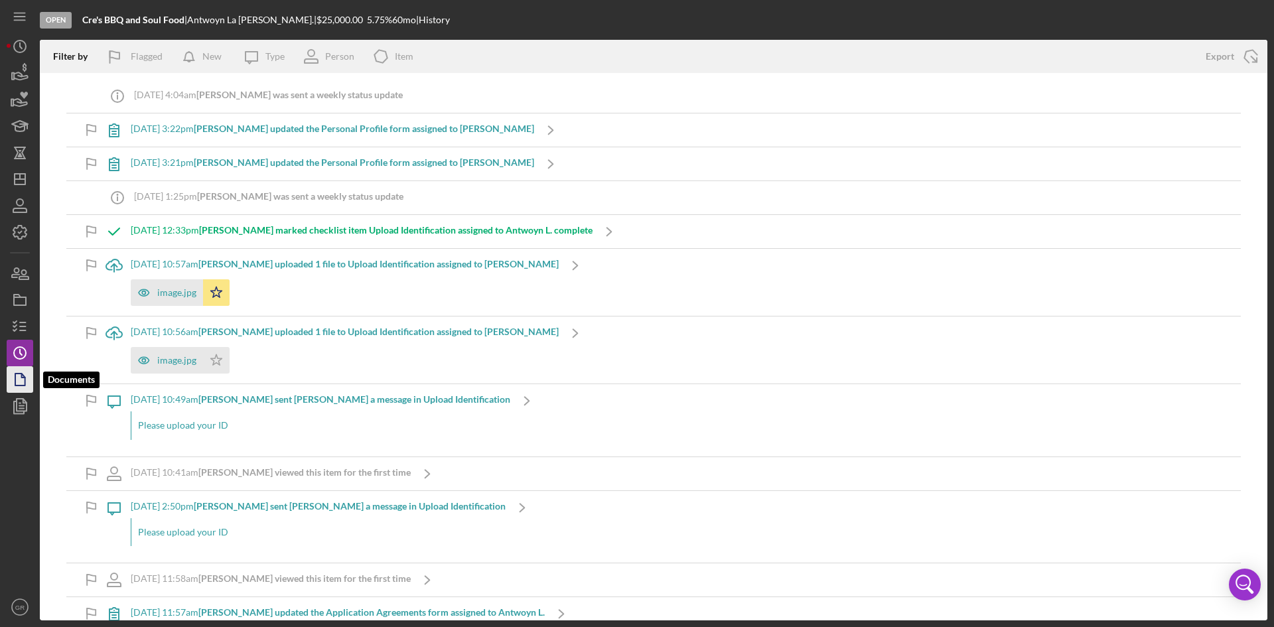
click at [21, 376] on icon "button" at bounding box center [19, 379] width 33 height 33
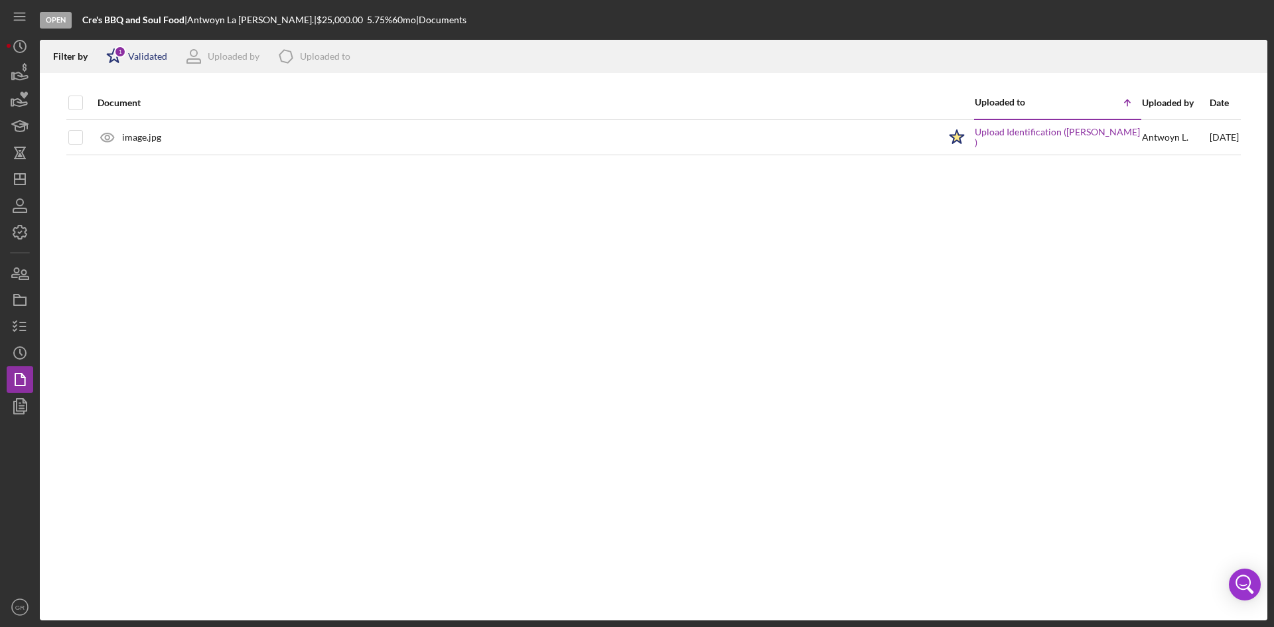
drag, startPoint x: 131, startPoint y: 40, endPoint x: 122, endPoint y: 68, distance: 29.4
click at [131, 40] on div "Icon/Star 1 Validated" at bounding box center [133, 56] width 70 height 33
click at [108, 102] on input "checkbox" at bounding box center [112, 105] width 13 height 13
checkbox input "false"
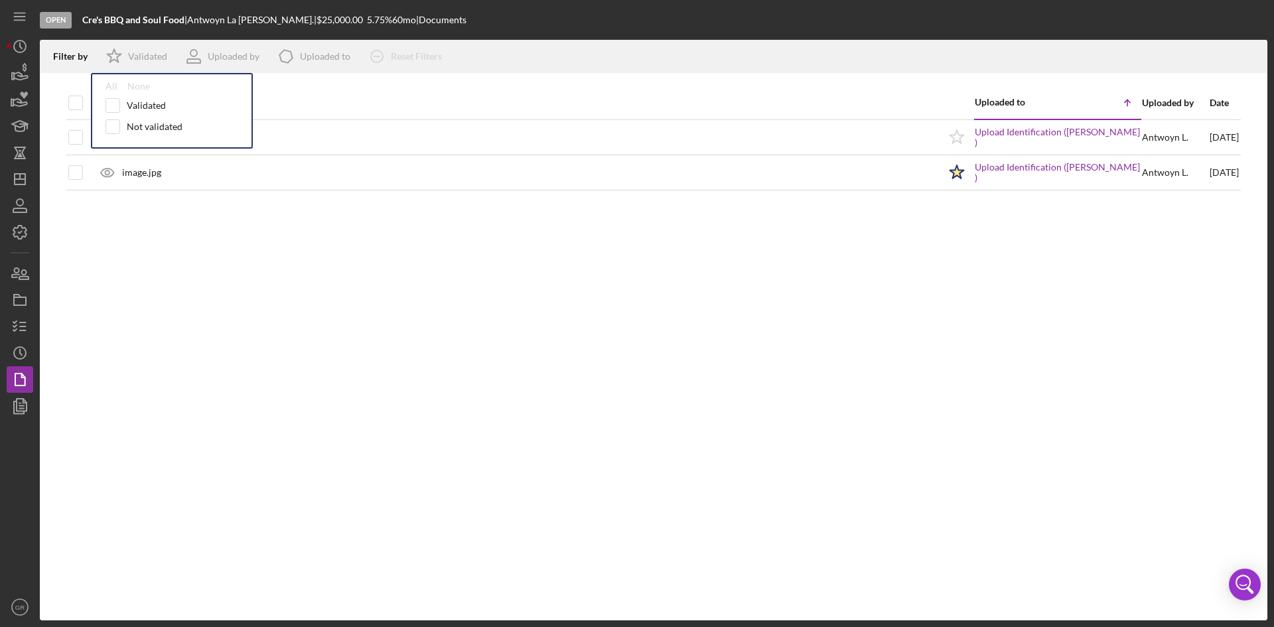
click at [125, 263] on div "Document Uploaded to Icon/Table Sort Arrow Uploaded by Date image.jpg Icon/Star…" at bounding box center [654, 353] width 1228 height 534
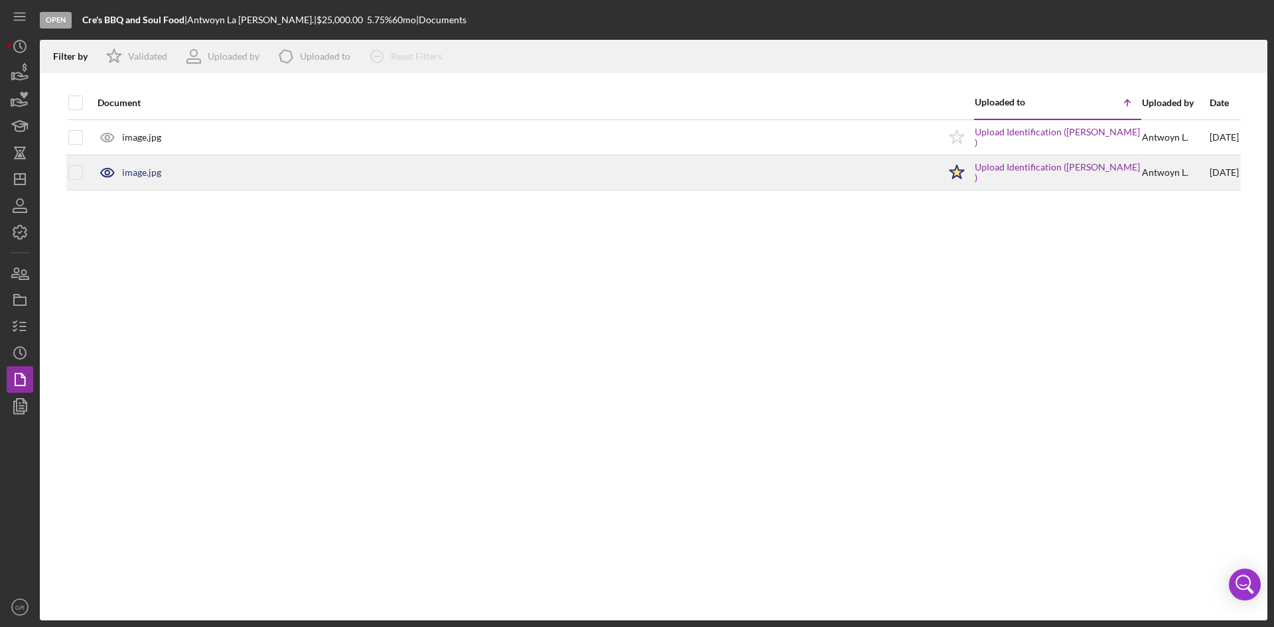
click at [117, 171] on icon at bounding box center [107, 172] width 33 height 33
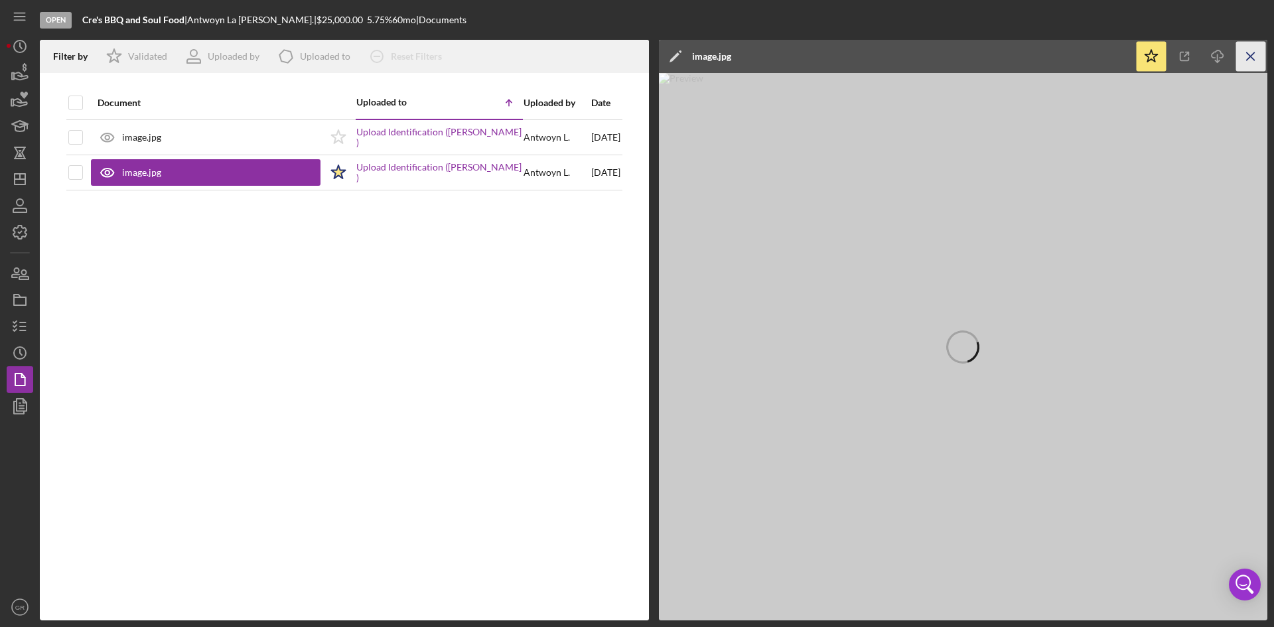
click at [1255, 49] on icon "Icon/Menu Close" at bounding box center [1251, 57] width 30 height 30
